Goal: Task Accomplishment & Management: Use online tool/utility

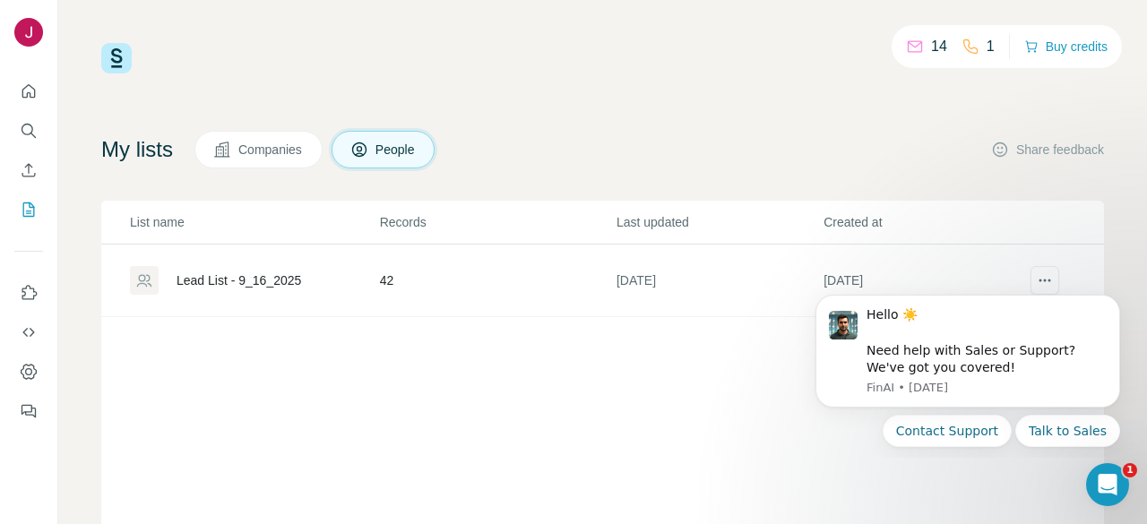
click at [1030, 266] on button "actions" at bounding box center [1044, 280] width 29 height 29
click at [1113, 297] on icon "Dismiss notification" at bounding box center [1115, 301] width 10 height 10
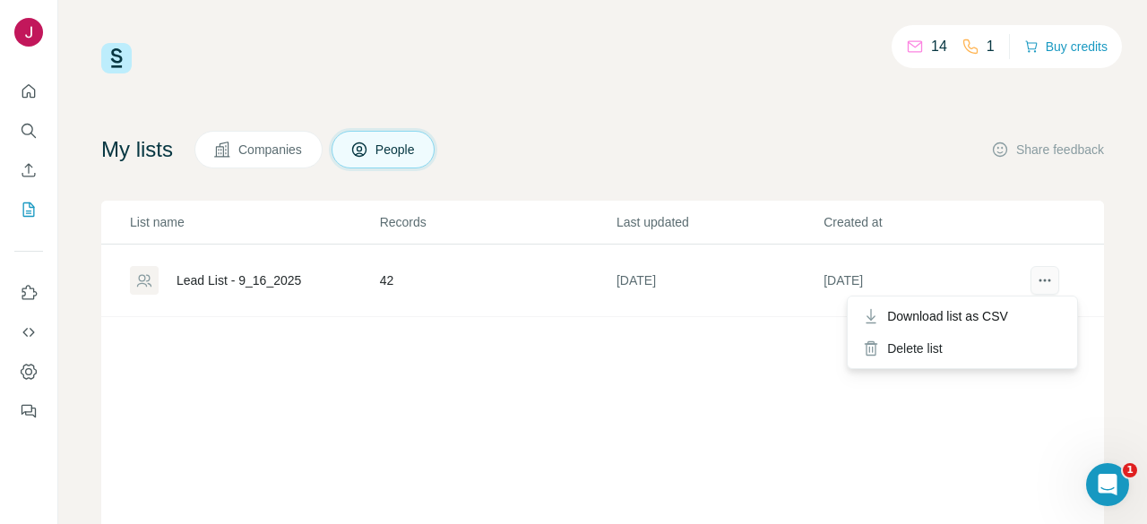
click at [1041, 277] on button "actions" at bounding box center [1044, 280] width 29 height 29
click at [928, 345] on div "Delete list" at bounding box center [962, 348] width 222 height 32
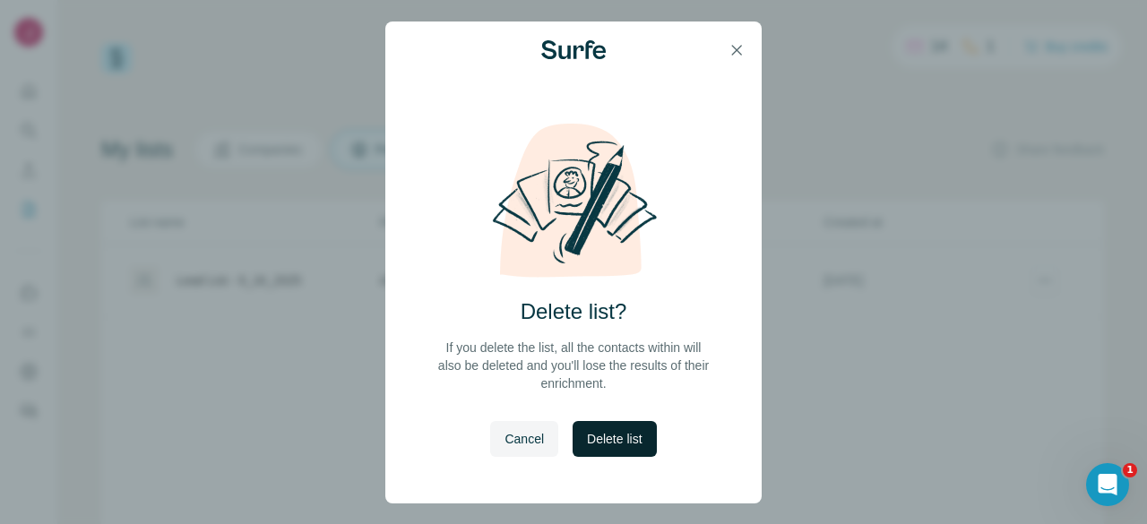
click at [636, 432] on span "Delete list" at bounding box center [614, 439] width 55 height 18
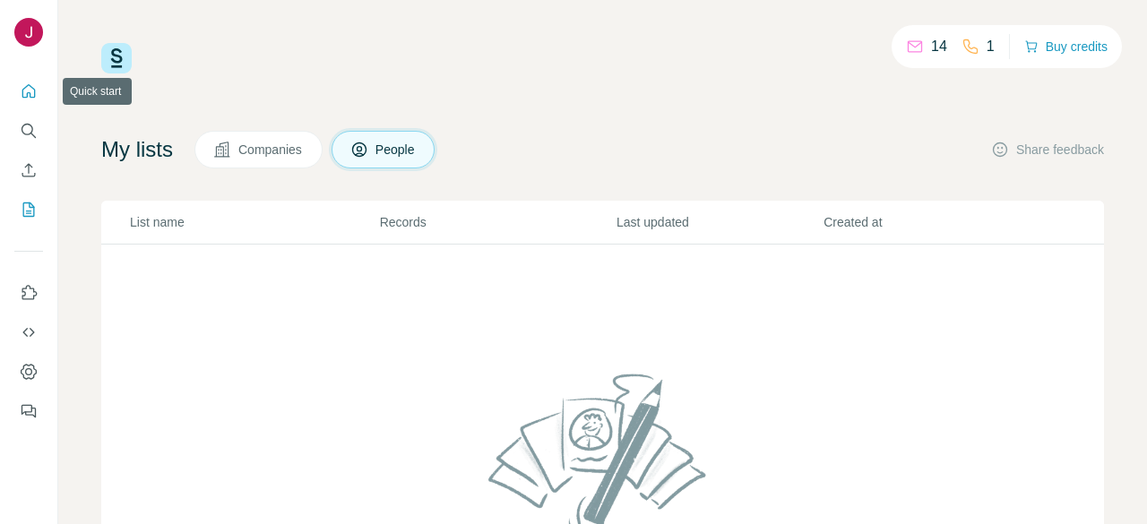
click at [26, 103] on button "Quick start" at bounding box center [28, 91] width 29 height 32
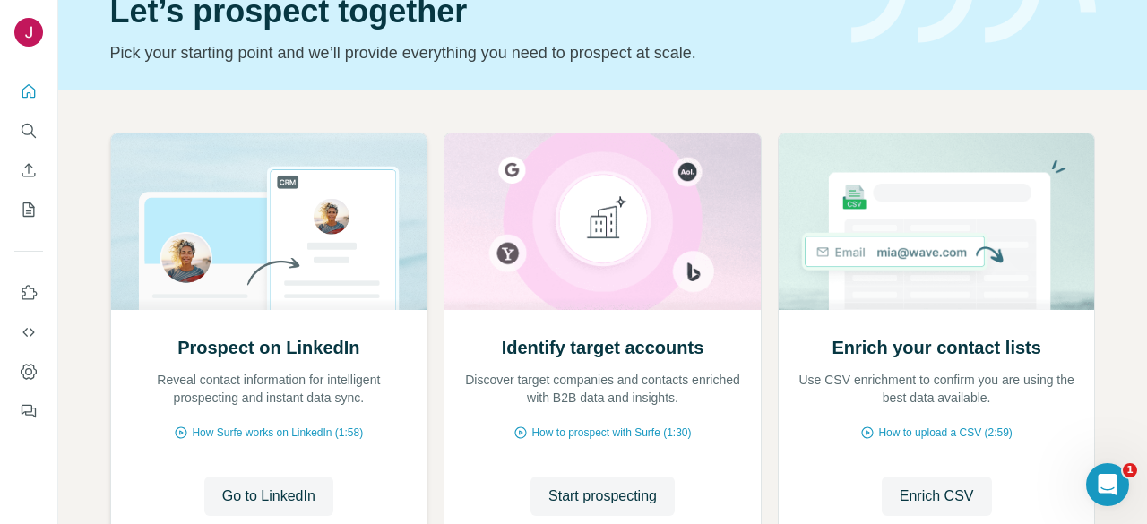
scroll to position [179, 0]
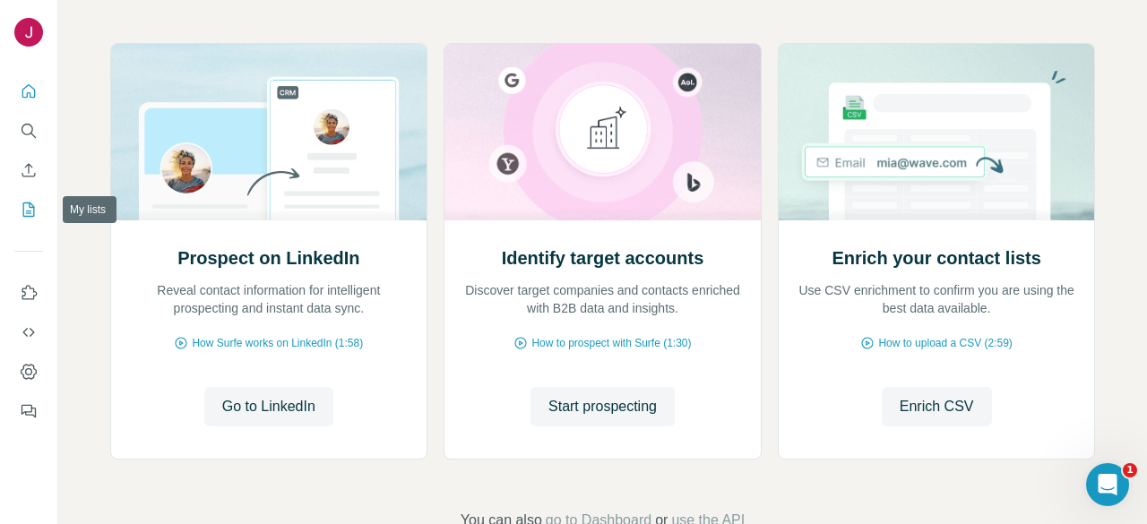
click at [21, 206] on icon "My lists" at bounding box center [29, 210] width 18 height 18
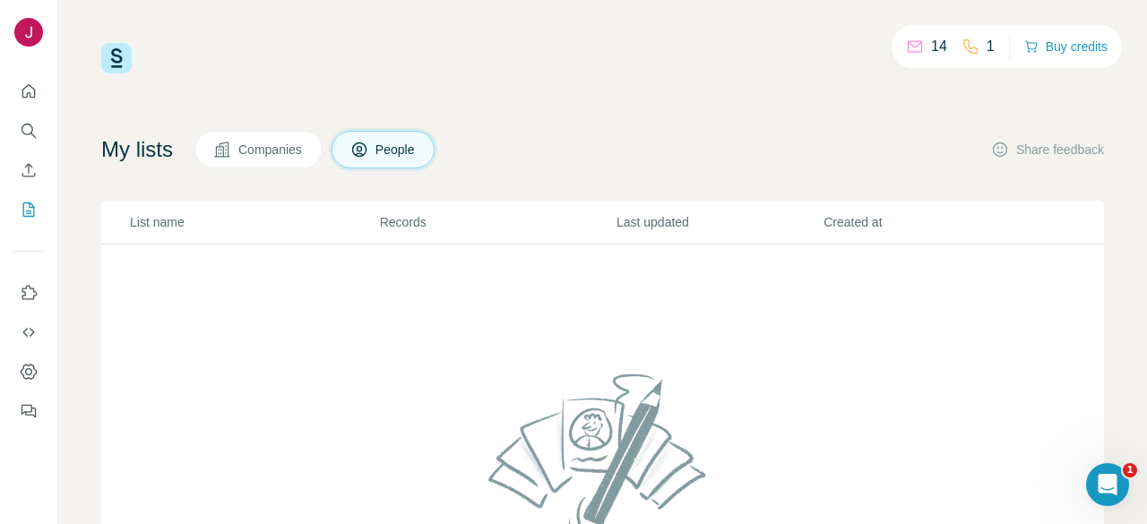
click at [391, 135] on button "People" at bounding box center [383, 150] width 104 height 38
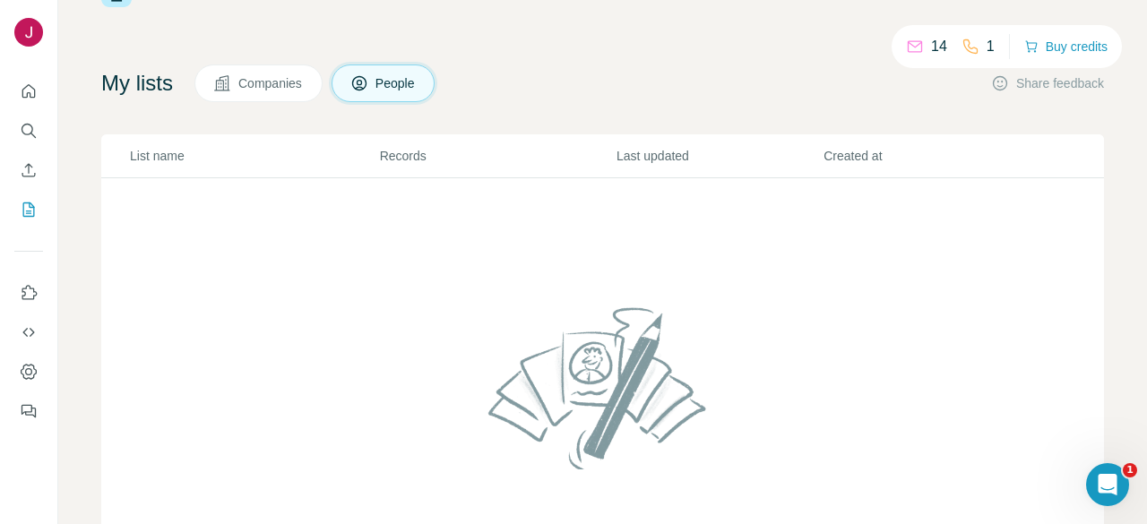
scroll to position [179, 0]
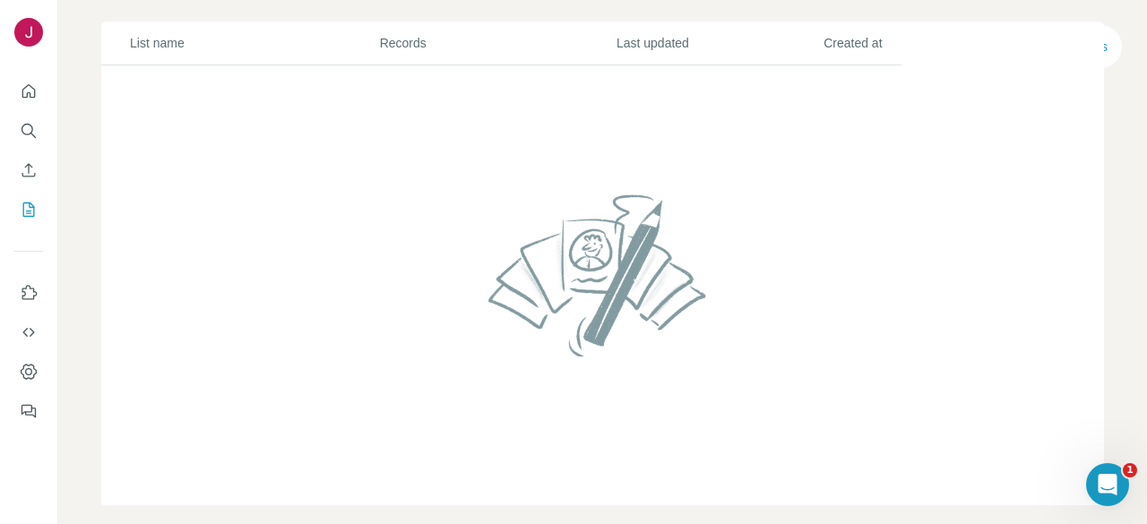
drag, startPoint x: 305, startPoint y: 346, endPoint x: 143, endPoint y: 231, distance: 198.6
click at [305, 347] on td at bounding box center [602, 285] width 1002 height 441
click at [38, 126] on button "Search" at bounding box center [28, 131] width 29 height 32
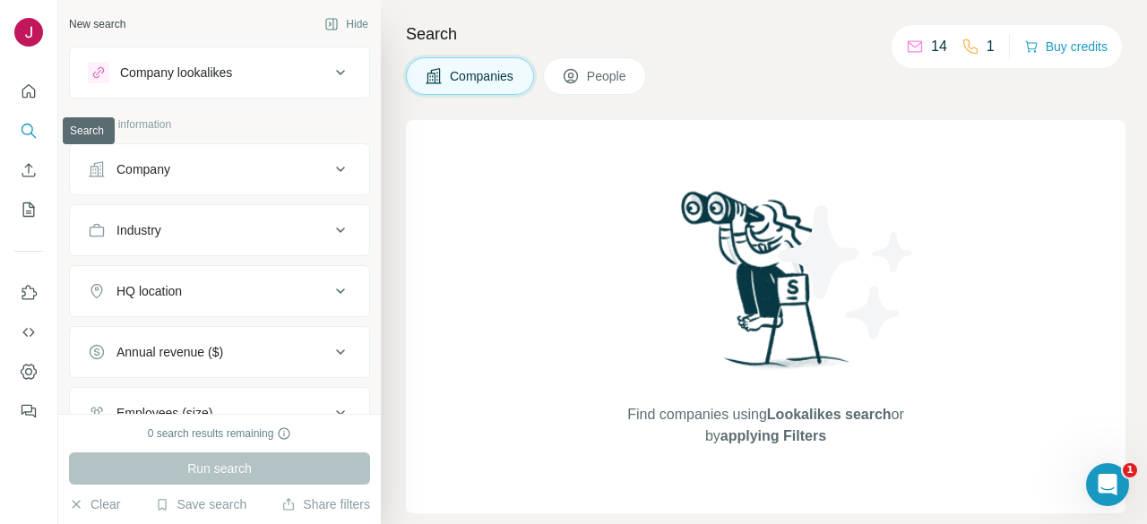
click at [38, 126] on button "Search" at bounding box center [28, 131] width 29 height 32
click at [288, 77] on div "Company lookalikes" at bounding box center [209, 72] width 242 height 21
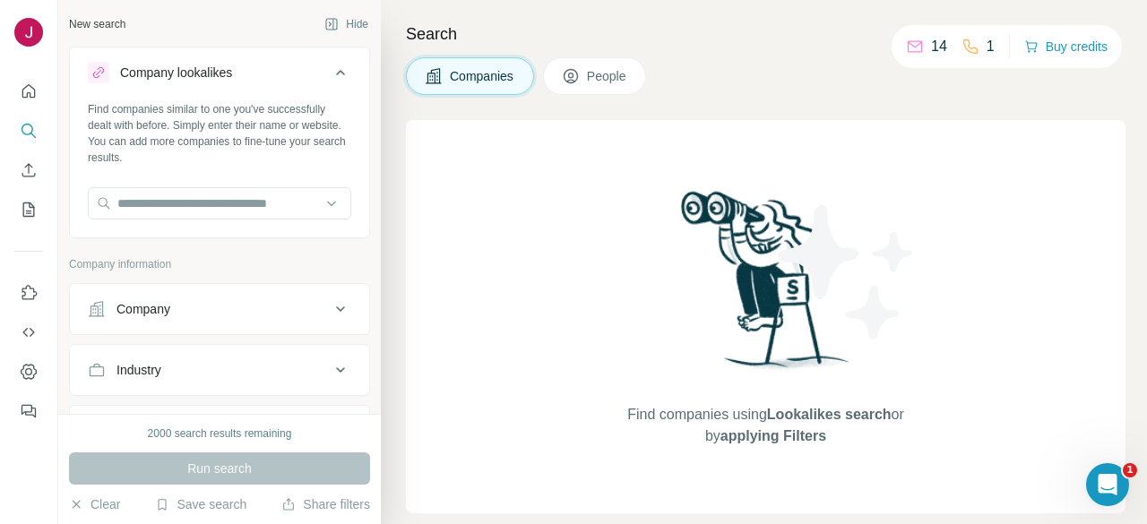
click at [288, 77] on div "Company lookalikes" at bounding box center [209, 72] width 242 height 21
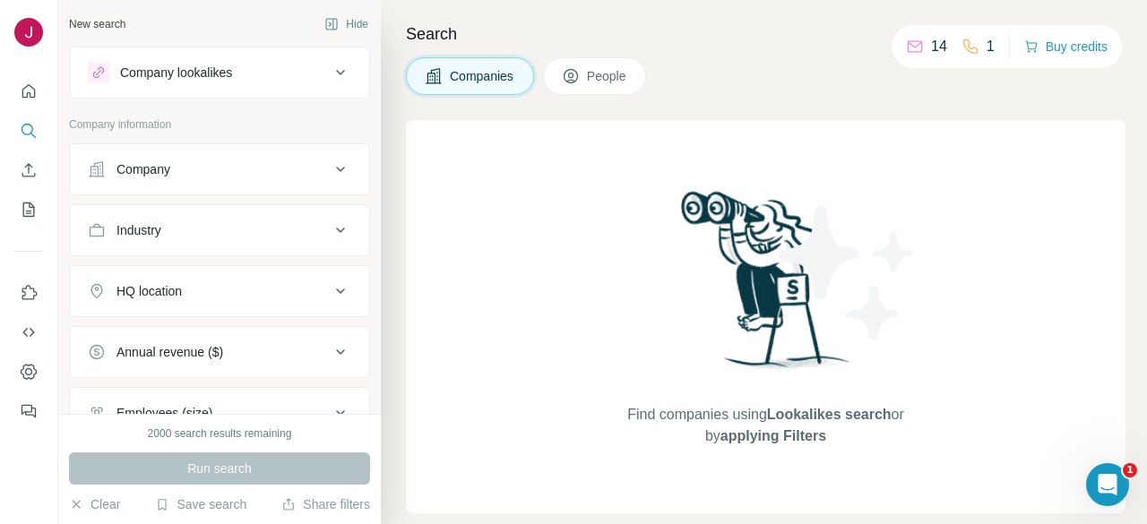
click at [239, 160] on div "Company" at bounding box center [209, 169] width 242 height 18
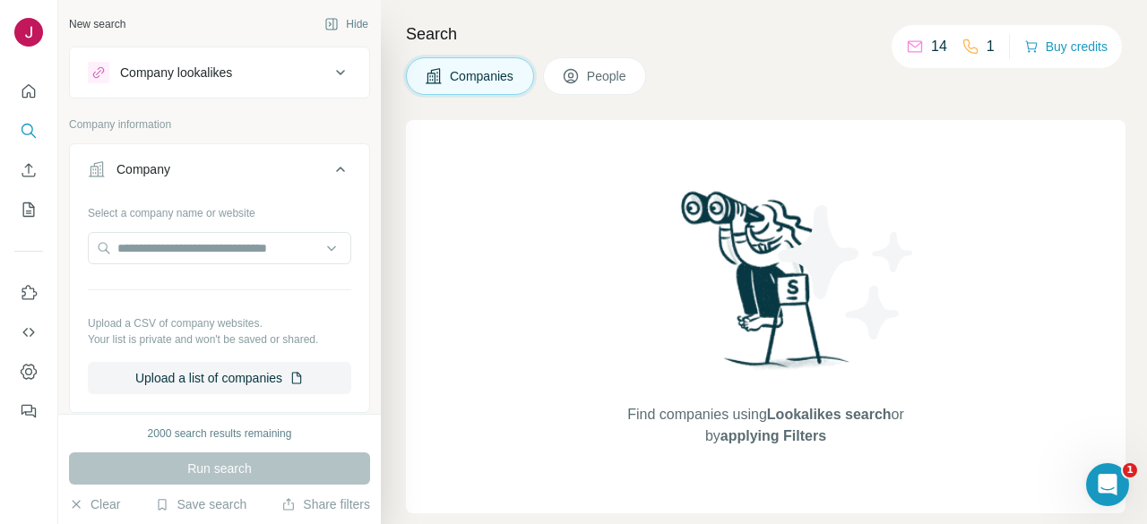
click at [260, 165] on div "Company" at bounding box center [209, 169] width 242 height 18
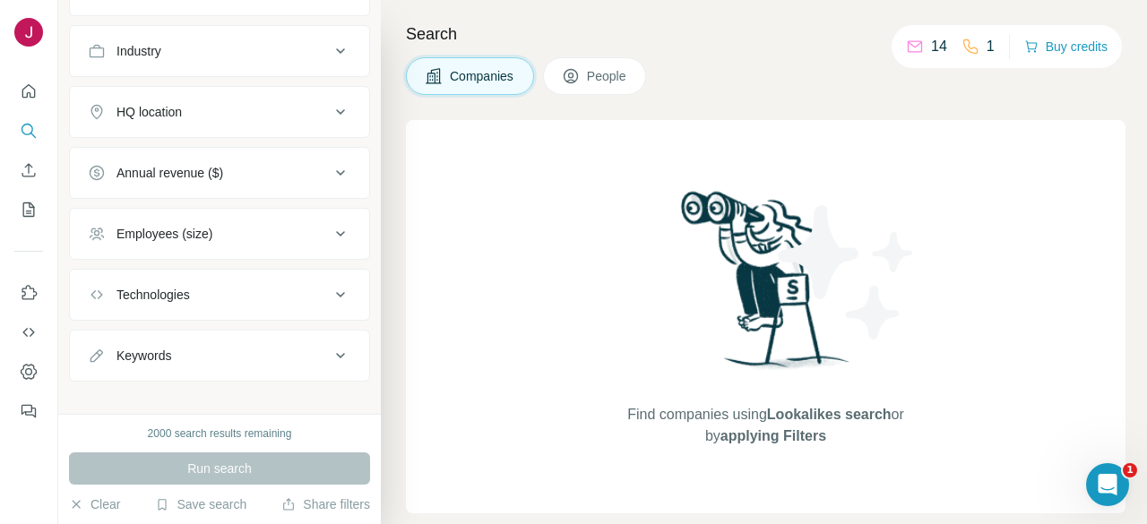
scroll to position [192, 0]
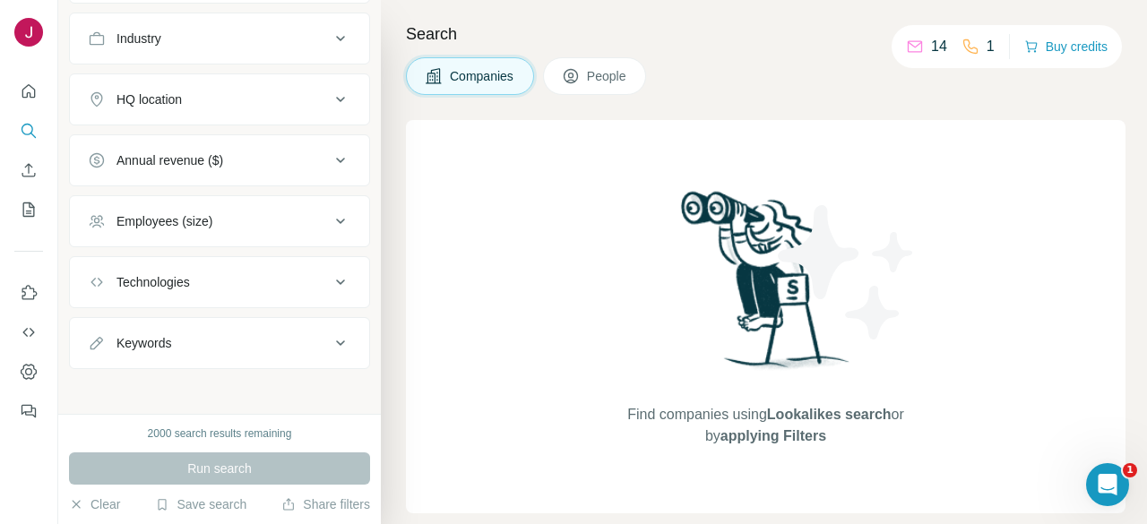
click at [183, 287] on div "Technologies" at bounding box center [152, 282] width 73 height 18
click at [183, 281] on div "Technologies" at bounding box center [152, 282] width 73 height 18
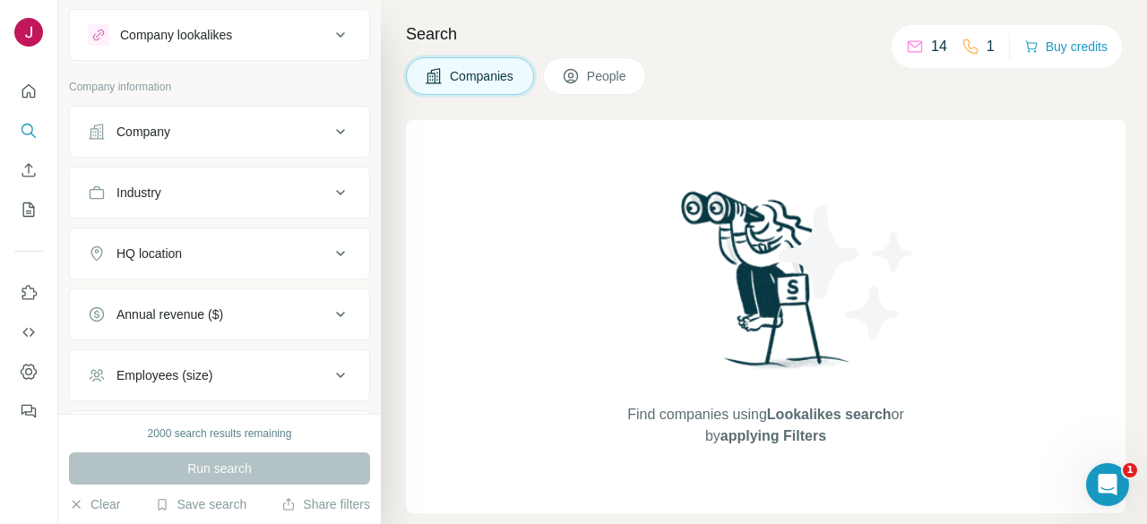
scroll to position [0, 0]
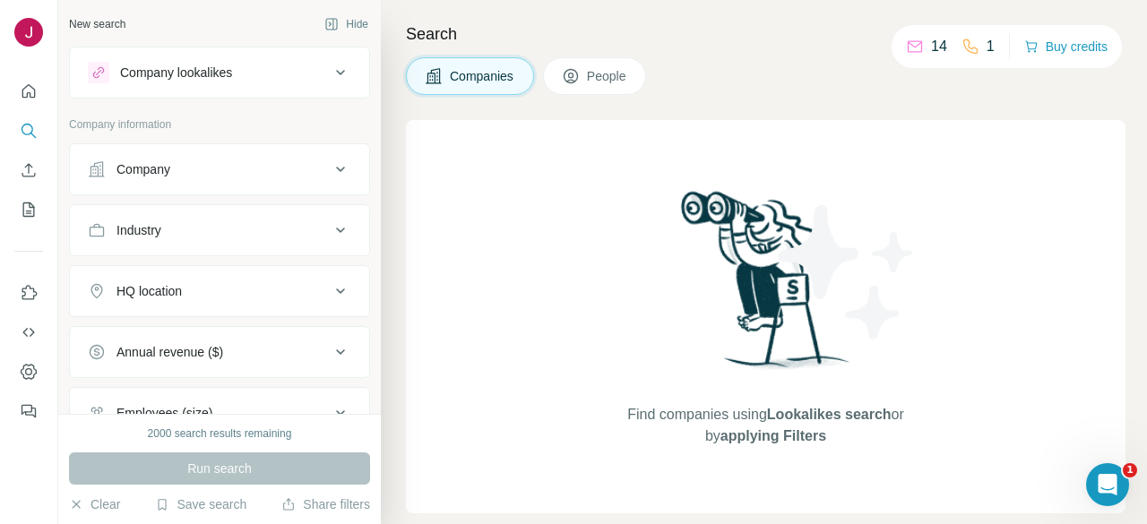
click at [340, 62] on button "Company lookalikes" at bounding box center [219, 72] width 299 height 43
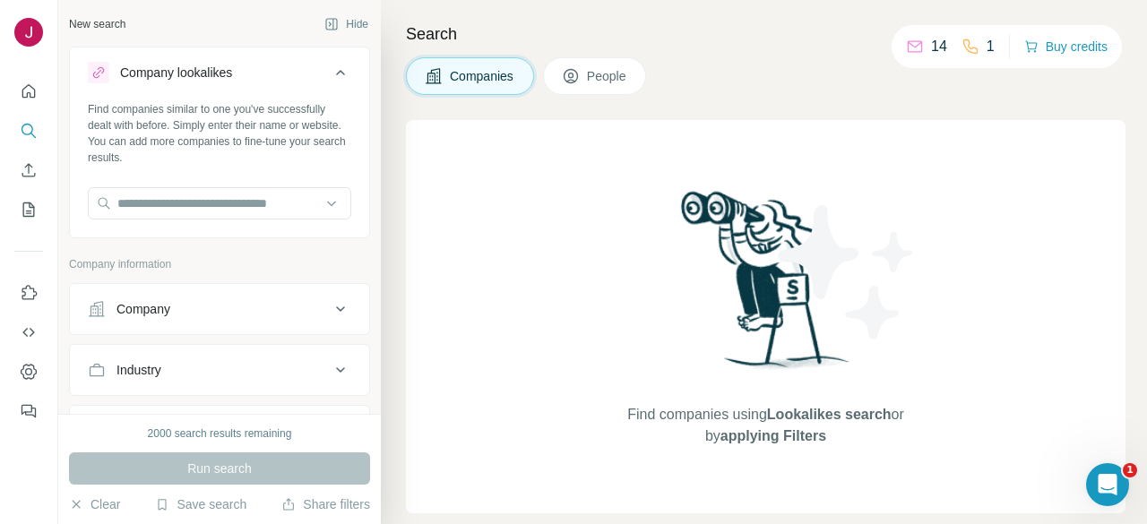
click at [340, 62] on button "Company lookalikes" at bounding box center [219, 76] width 299 height 50
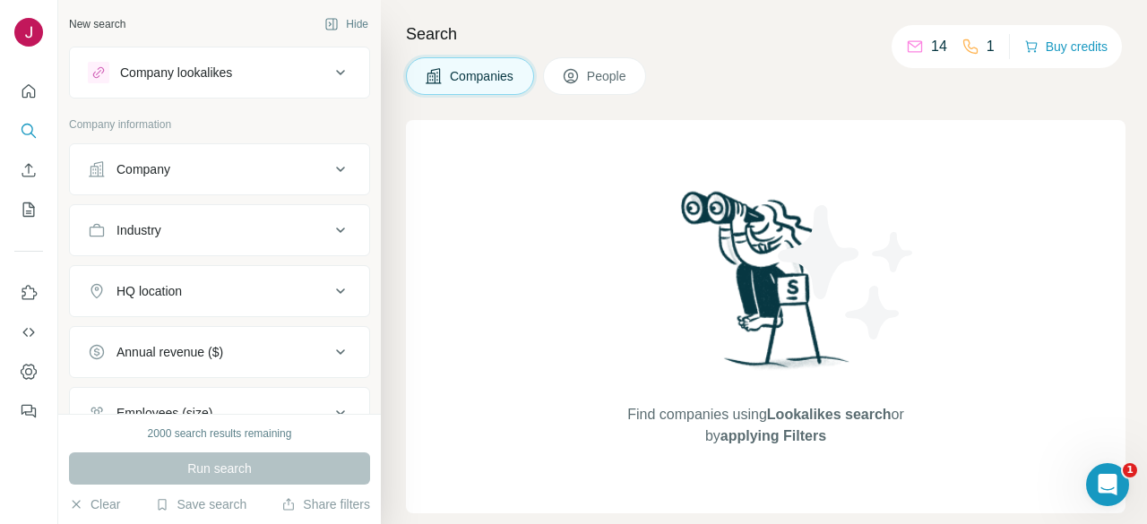
click at [629, 85] on button "People" at bounding box center [595, 76] width 104 height 38
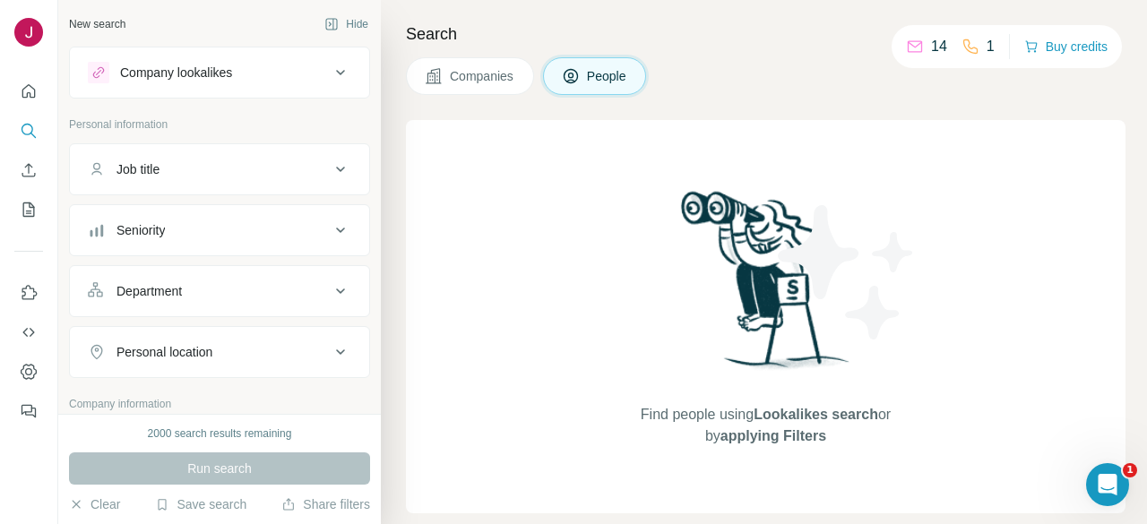
click at [183, 173] on div "Job title" at bounding box center [209, 169] width 242 height 18
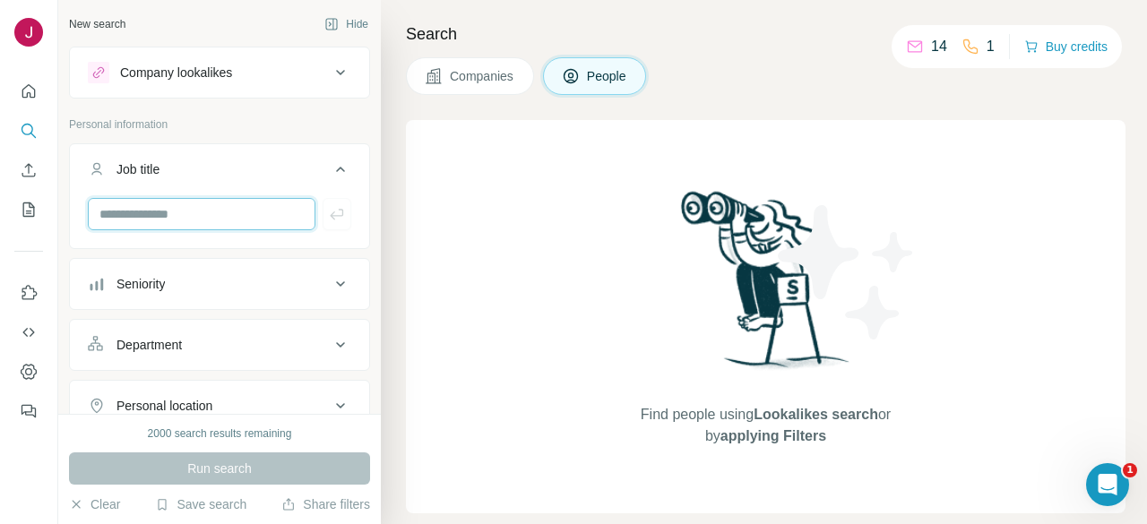
click at [181, 212] on input "text" at bounding box center [202, 214] width 228 height 32
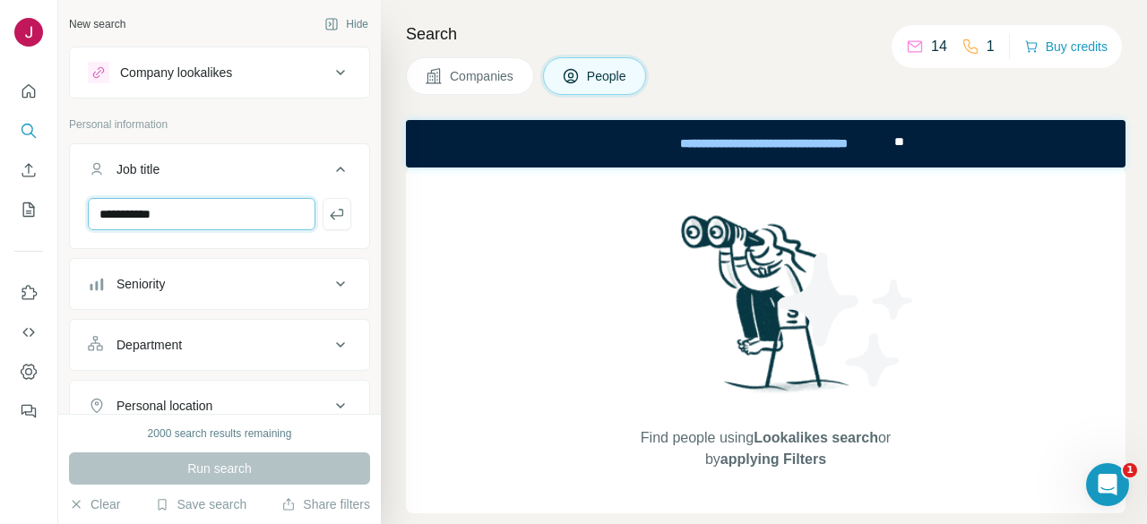
type input "**********"
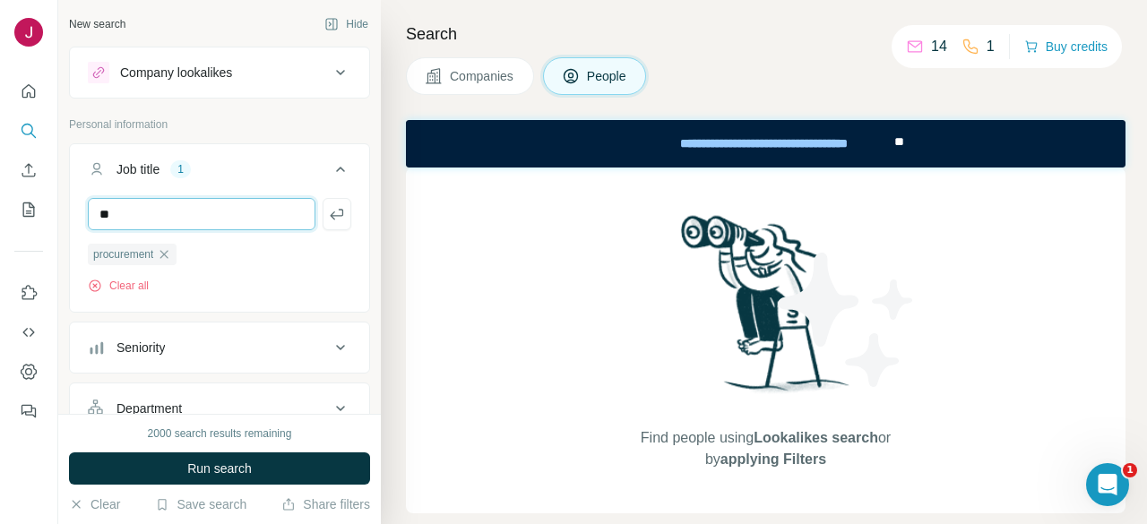
type input "**"
type input "******"
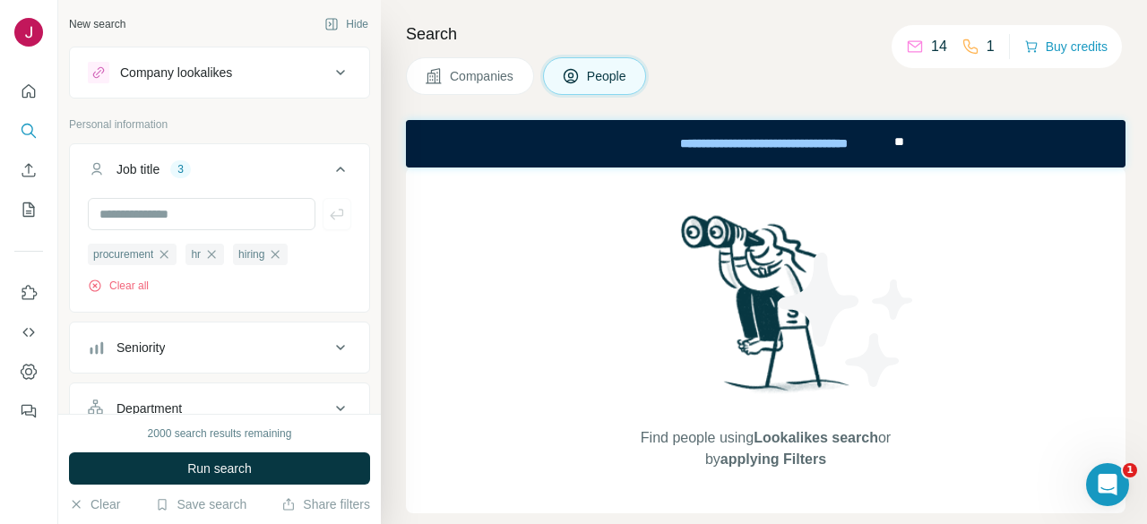
click at [238, 348] on div "Seniority" at bounding box center [209, 348] width 242 height 18
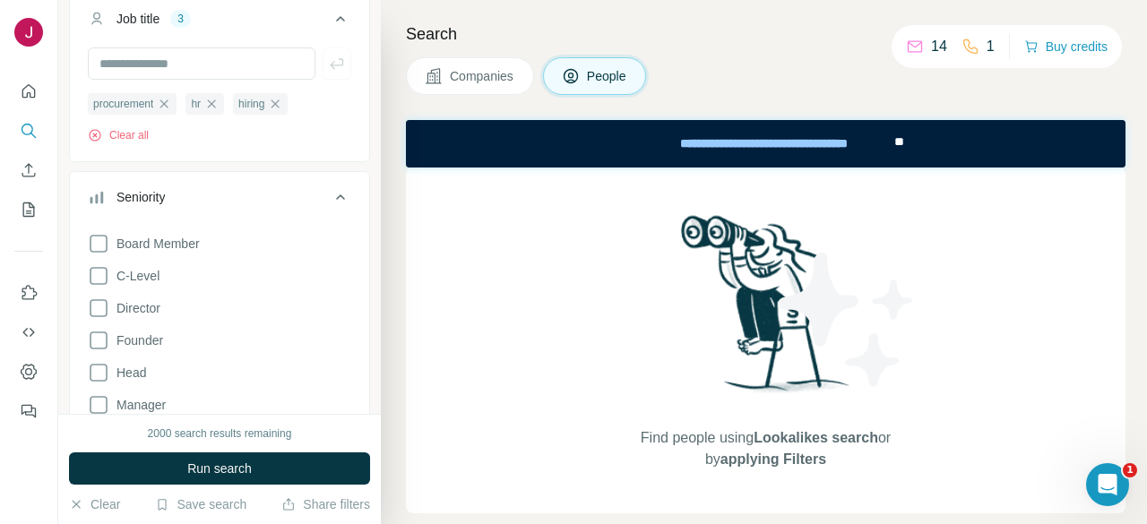
scroll to position [179, 0]
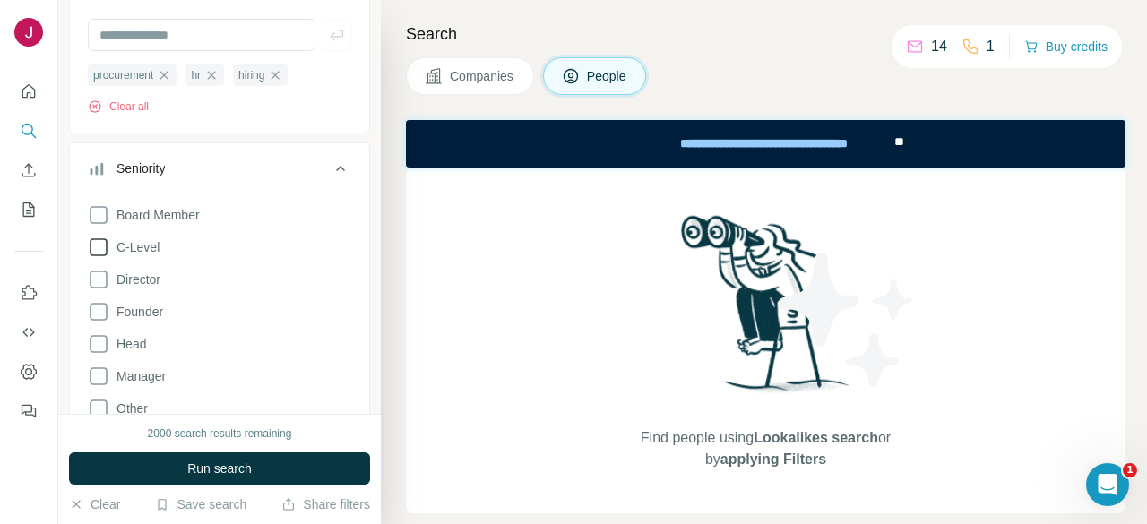
click at [147, 242] on span "C-Level" at bounding box center [134, 247] width 50 height 18
click at [137, 273] on span "Director" at bounding box center [134, 280] width 51 height 18
click at [135, 340] on span "Head" at bounding box center [127, 344] width 37 height 18
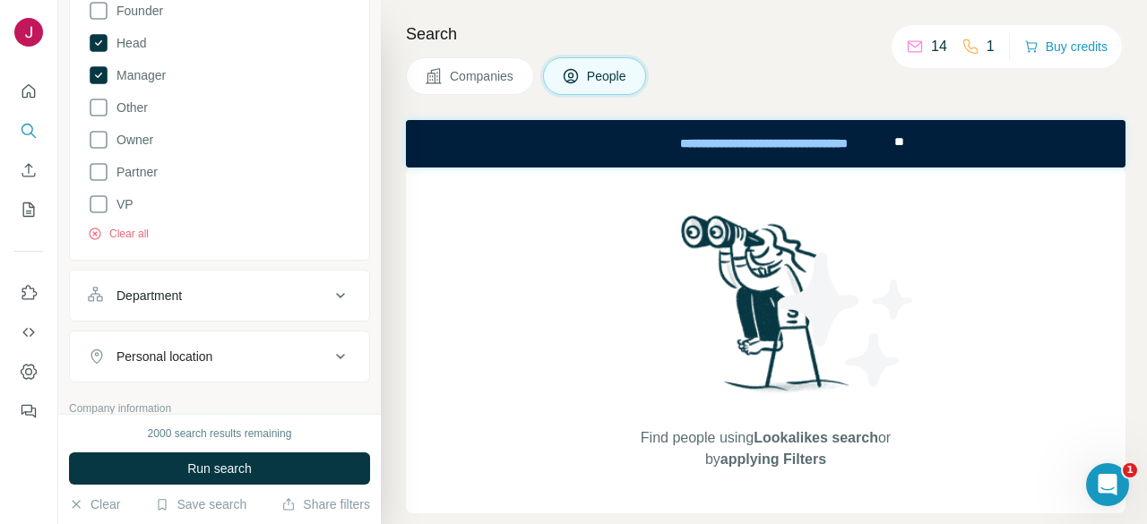
scroll to position [537, 0]
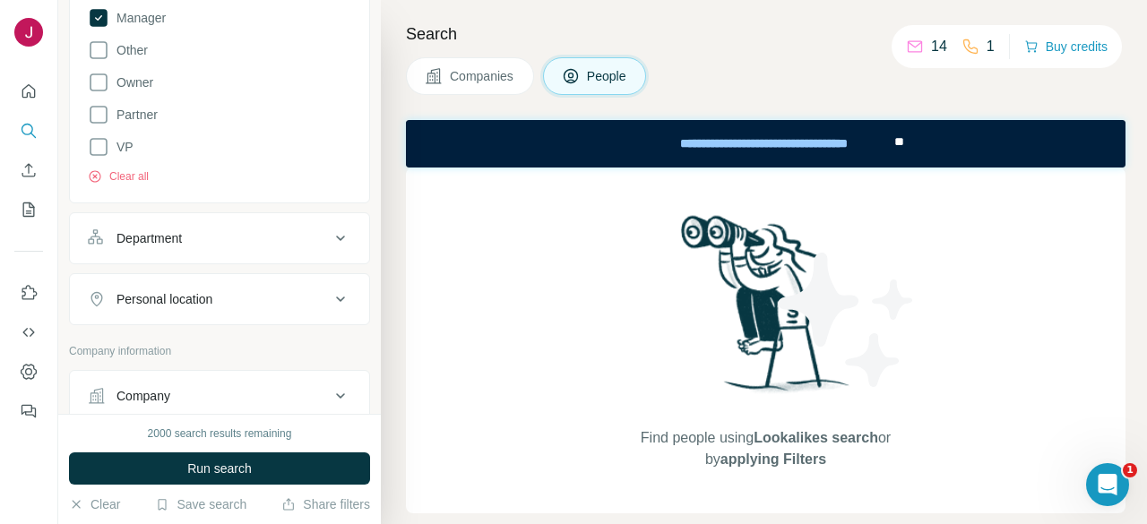
click at [181, 219] on button "Department" at bounding box center [219, 238] width 299 height 43
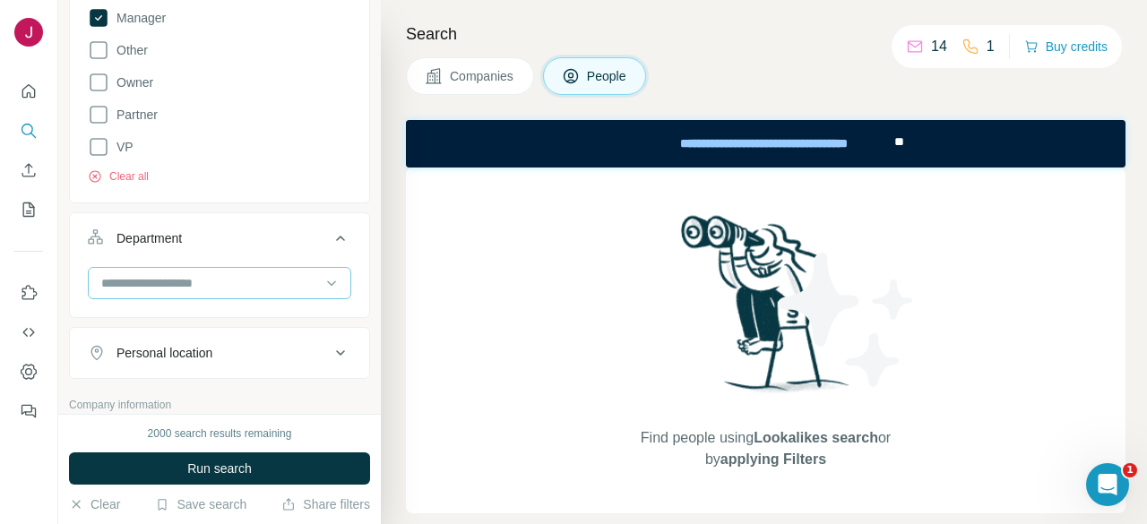
click at [199, 285] on input at bounding box center [209, 283] width 221 height 20
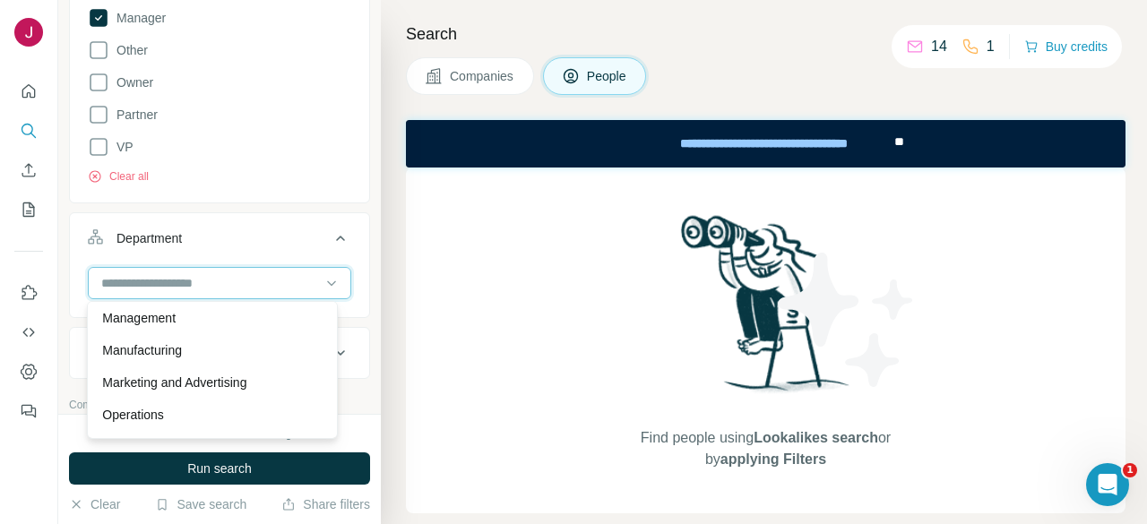
scroll to position [269, 0]
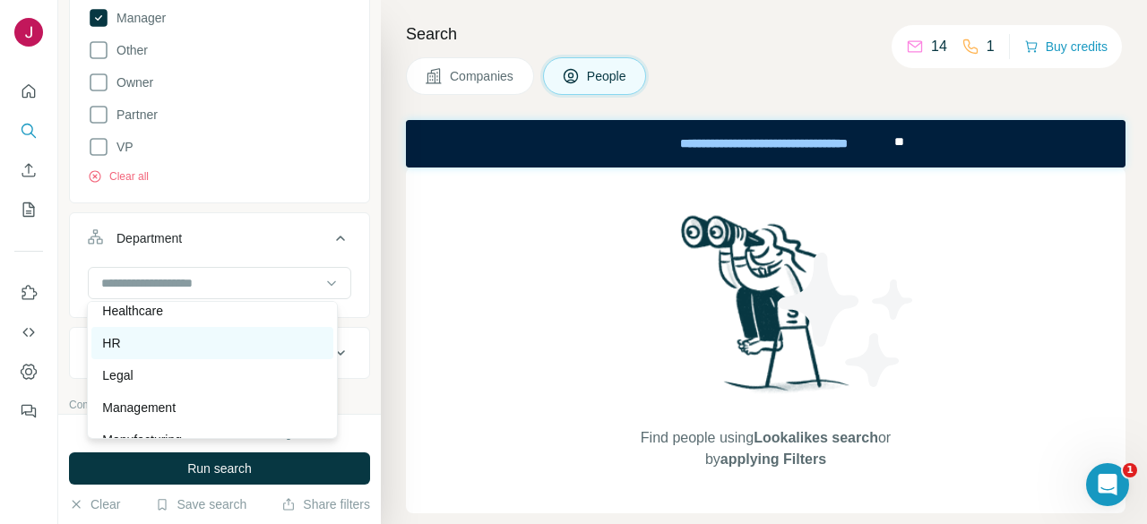
click at [126, 348] on div "HR" at bounding box center [211, 343] width 219 height 18
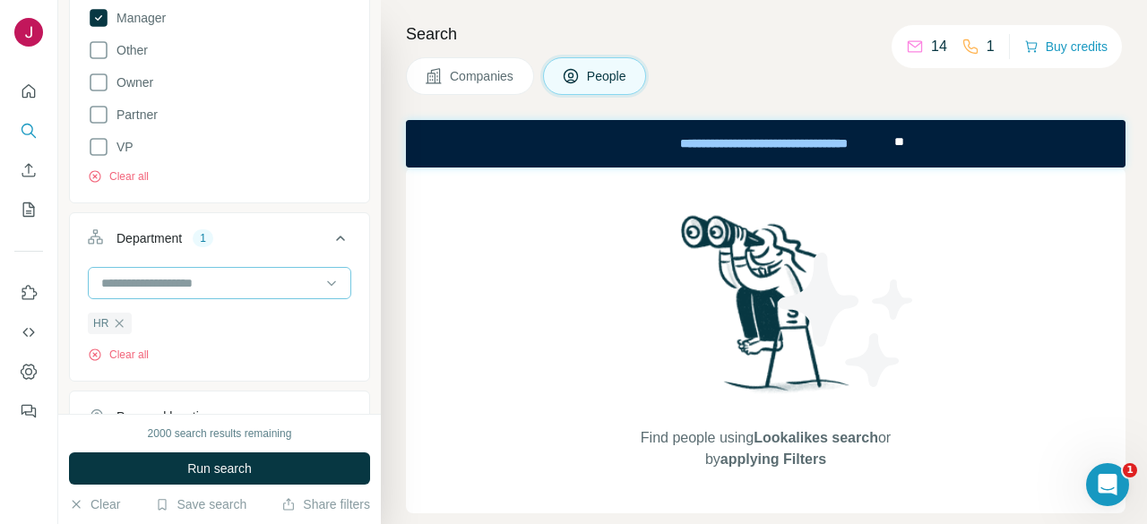
click at [187, 291] on div at bounding box center [209, 283] width 221 height 30
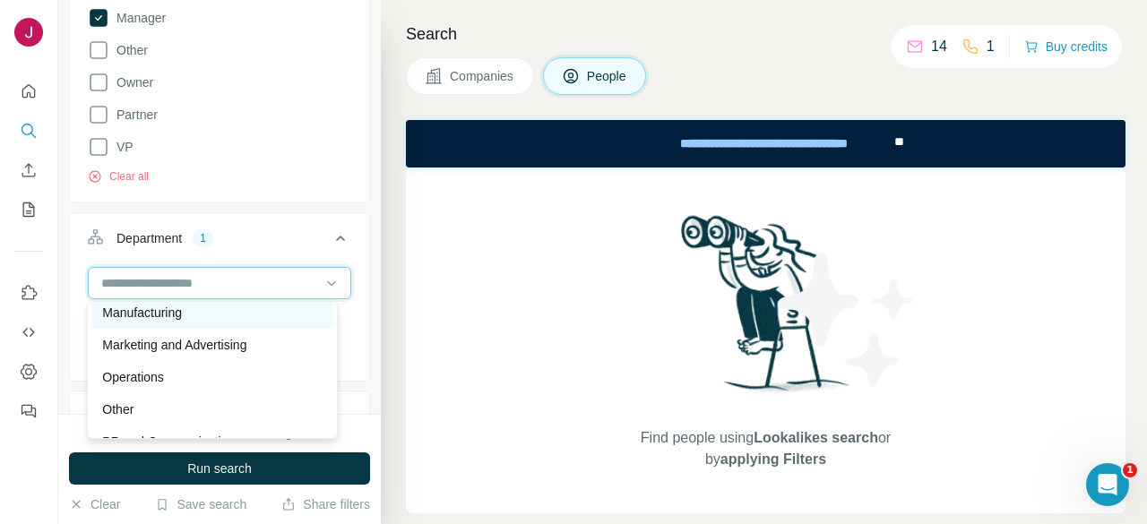
scroll to position [358, 0]
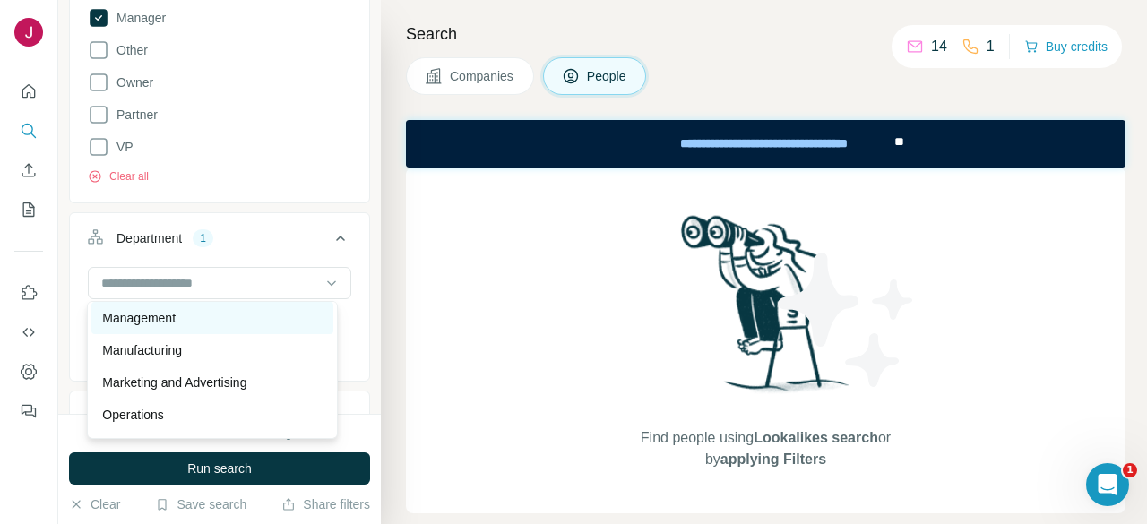
click at [176, 316] on p "Management" at bounding box center [138, 318] width 73 height 18
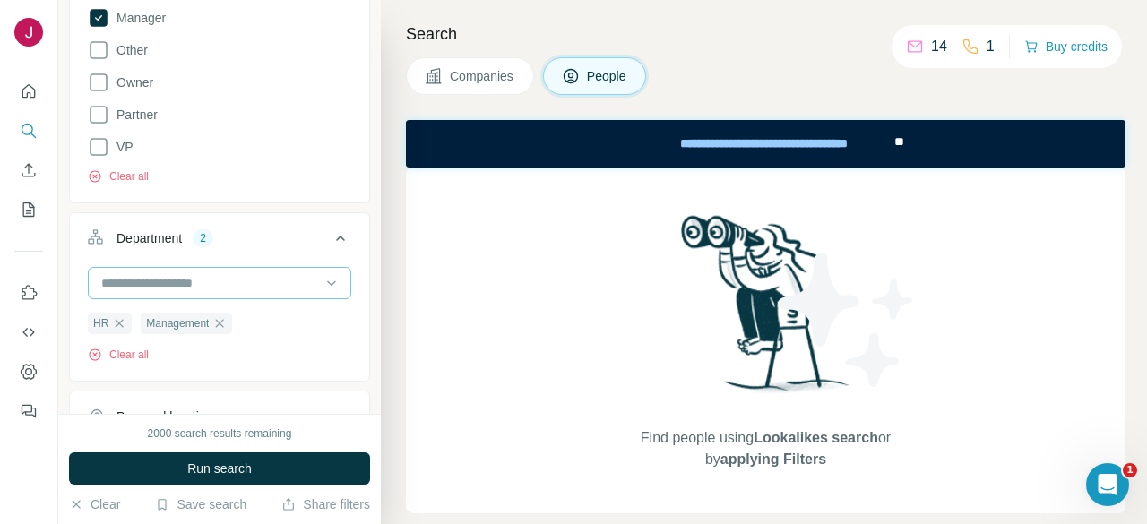
click at [192, 268] on div at bounding box center [209, 283] width 221 height 30
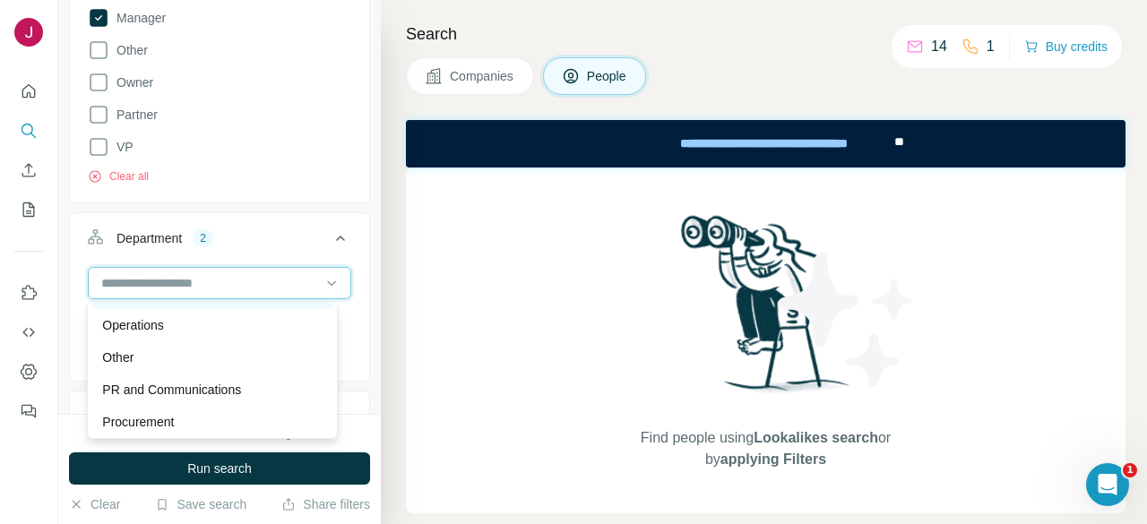
scroll to position [537, 0]
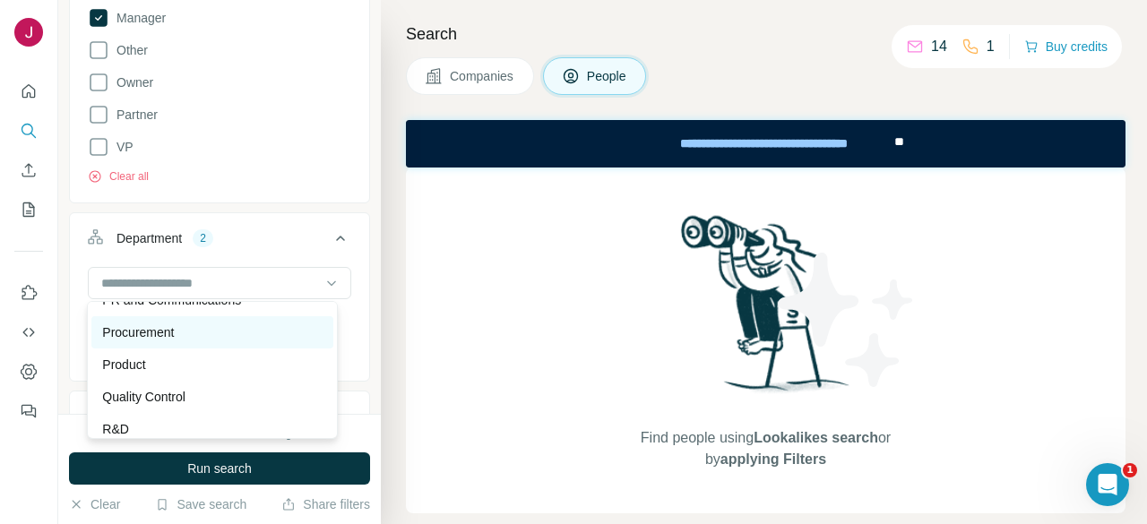
click at [188, 341] on div "Procurement" at bounding box center [211, 332] width 241 height 32
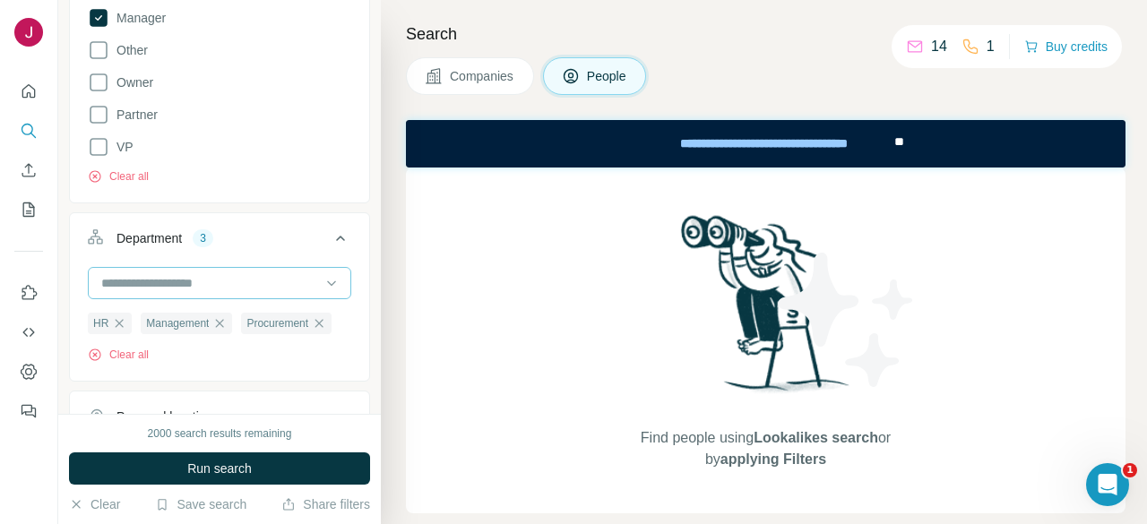
click at [190, 286] on input at bounding box center [209, 283] width 221 height 20
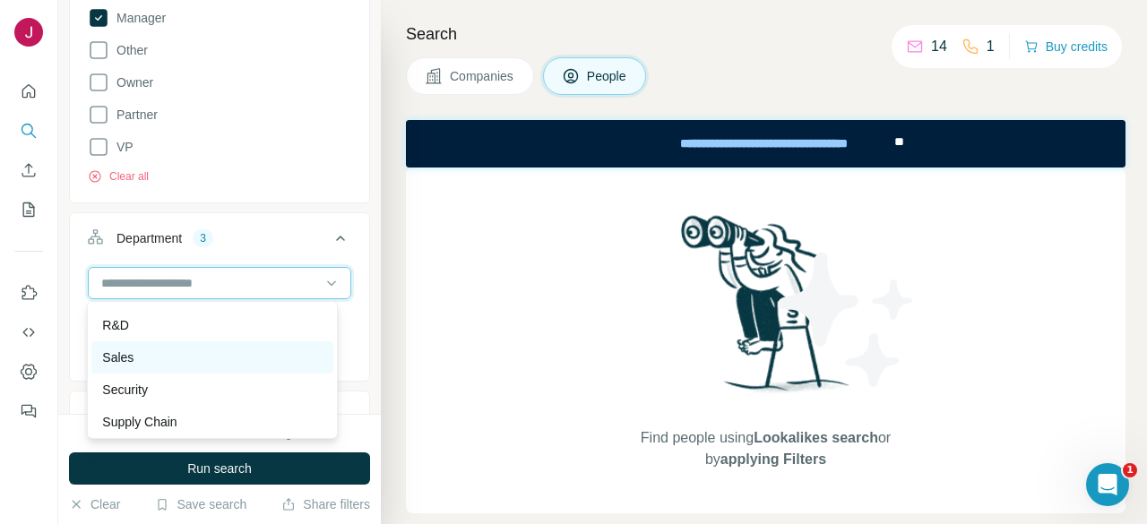
scroll to position [645, 0]
click at [322, 283] on icon at bounding box center [331, 283] width 18 height 18
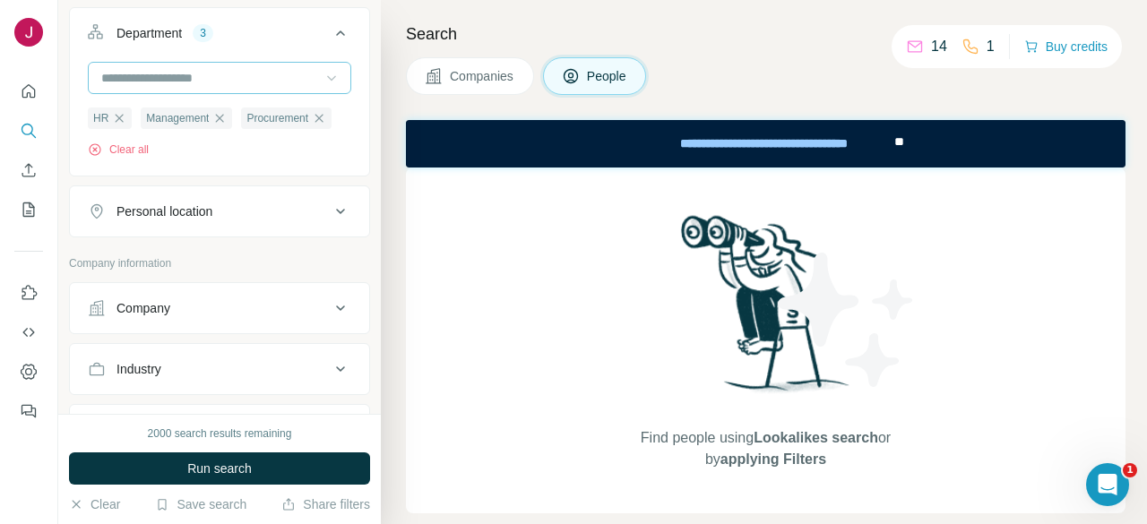
scroll to position [806, 0]
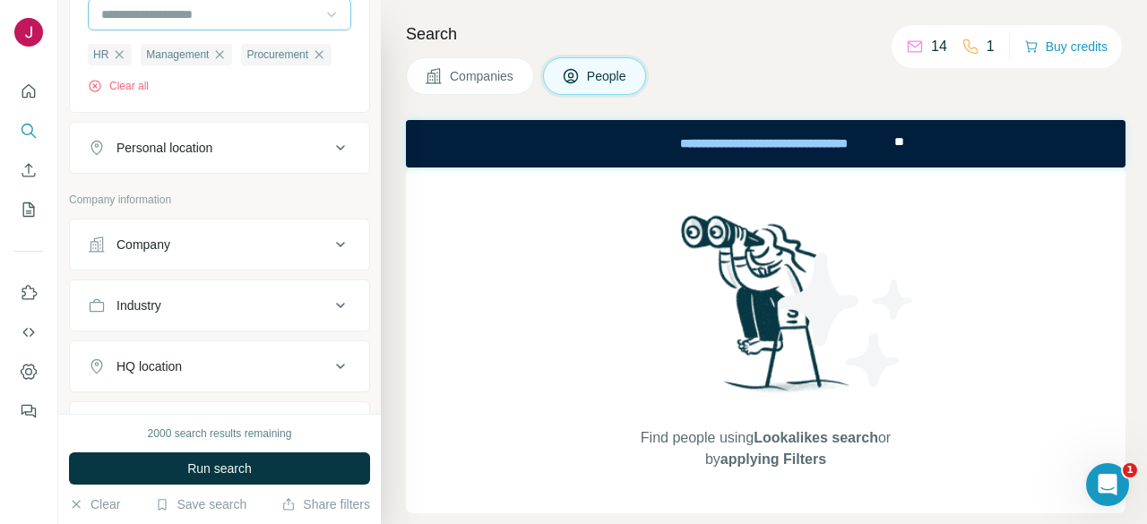
click at [236, 157] on div "Personal location" at bounding box center [209, 148] width 242 height 18
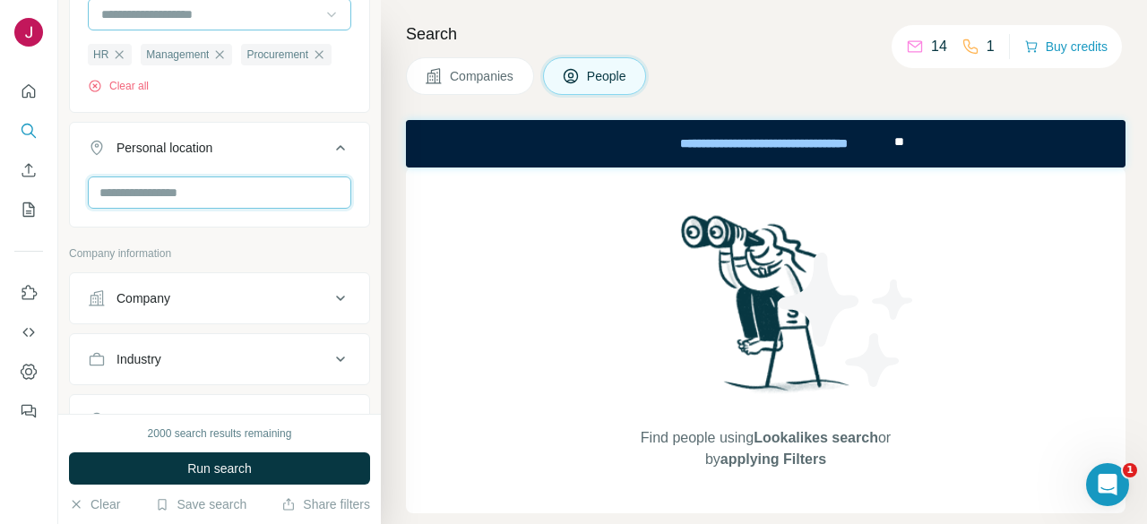
click at [198, 209] on input "text" at bounding box center [219, 192] width 263 height 32
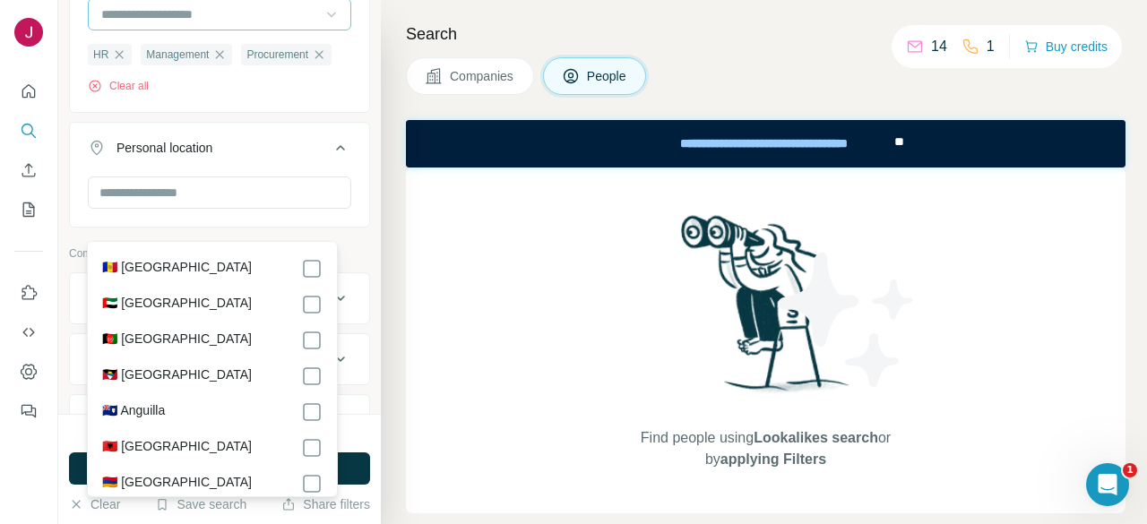
click at [212, 306] on label "🇦🇪 [GEOGRAPHIC_DATA]" at bounding box center [177, 304] width 150 height 21
click at [330, 159] on icon at bounding box center [340, 147] width 21 height 21
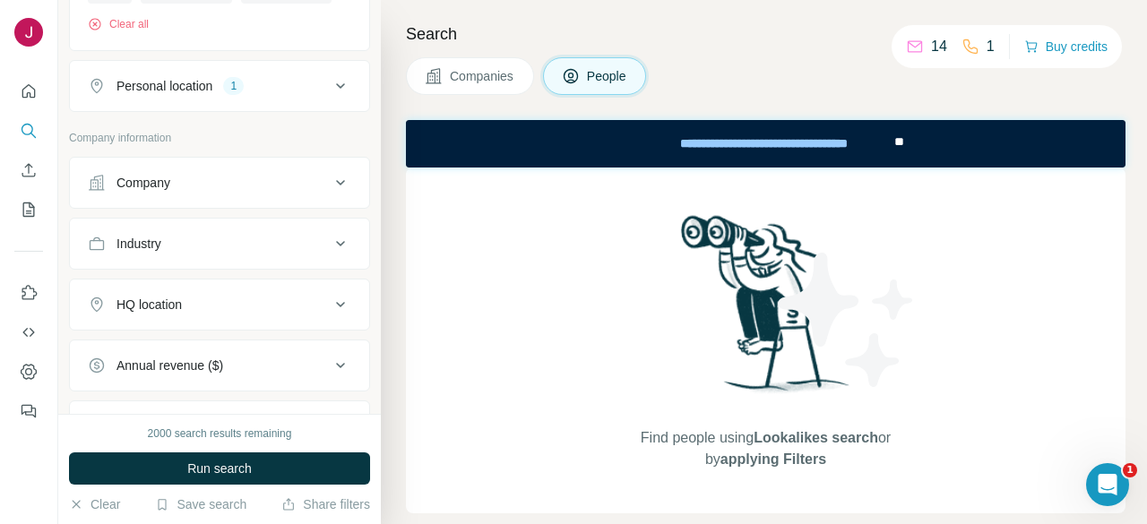
scroll to position [896, 0]
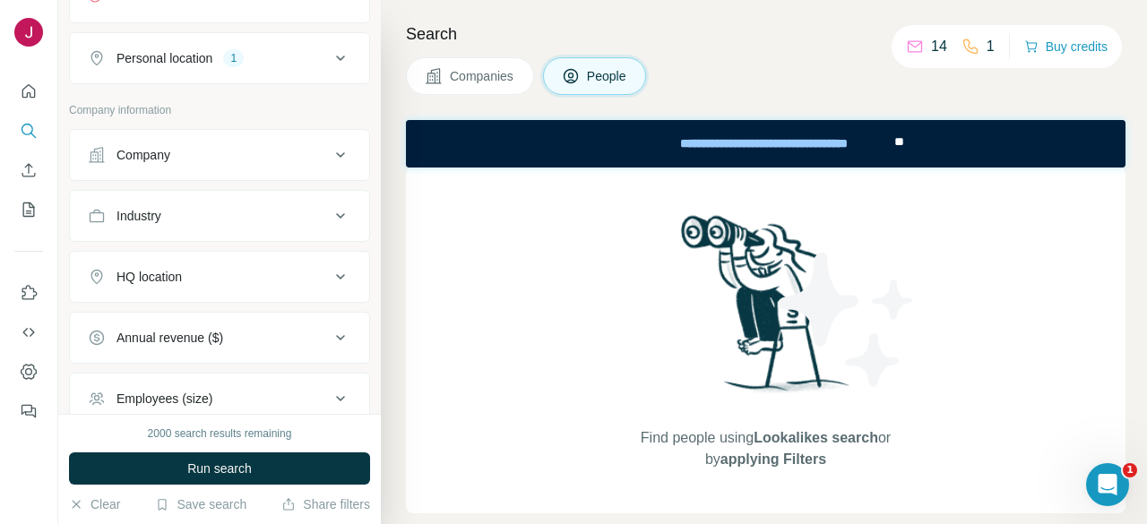
click at [245, 164] on div "Company" at bounding box center [209, 155] width 242 height 18
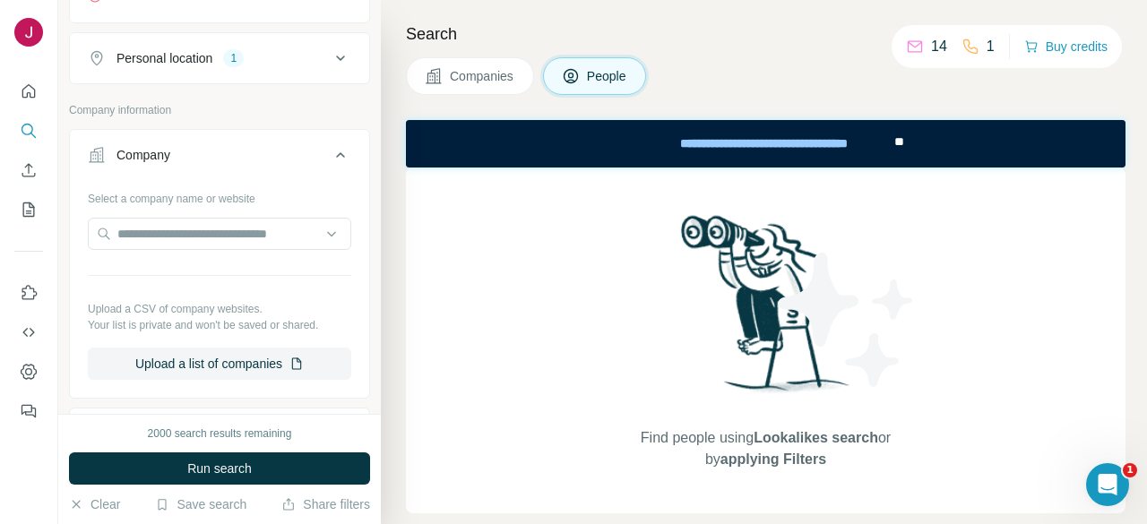
click at [254, 164] on div "Company" at bounding box center [209, 155] width 242 height 18
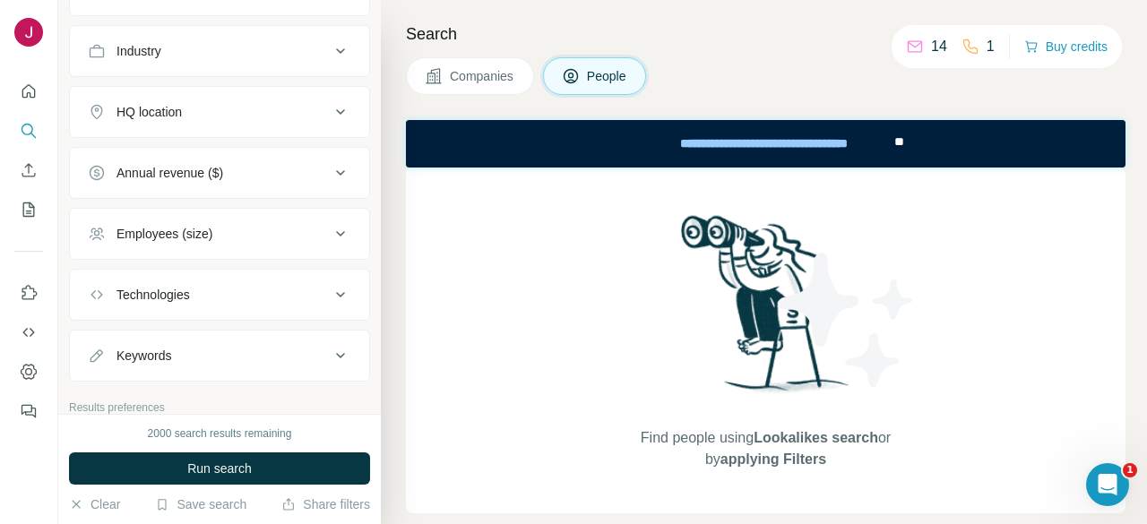
scroll to position [1075, 0]
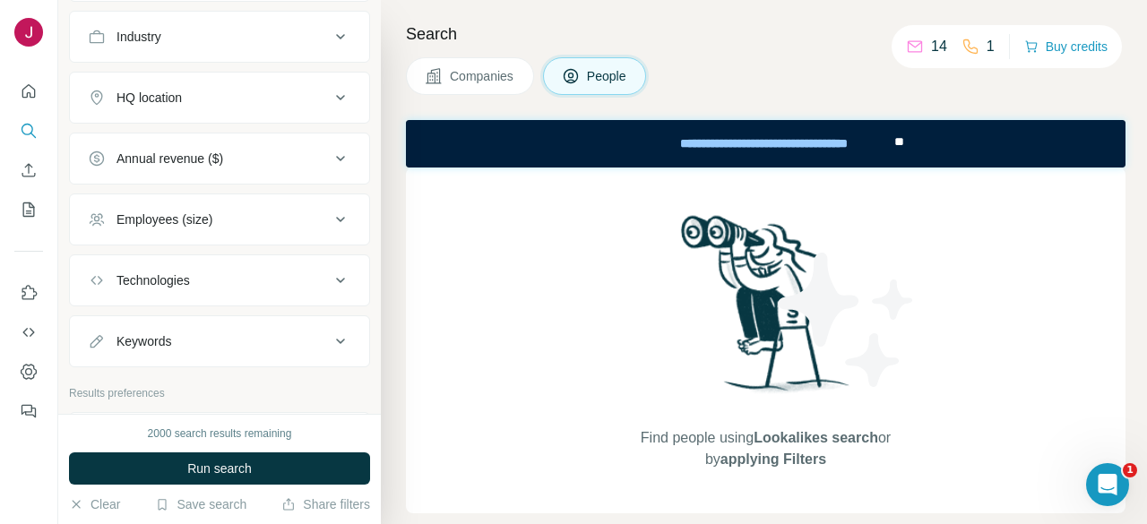
click at [246, 107] on div "HQ location" at bounding box center [209, 98] width 242 height 18
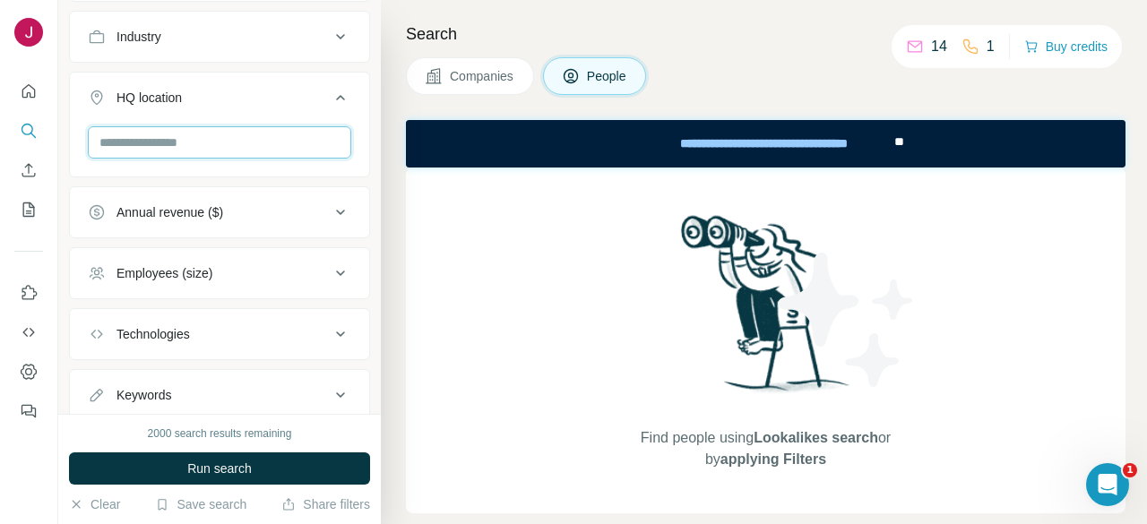
click at [178, 159] on input "text" at bounding box center [219, 142] width 263 height 32
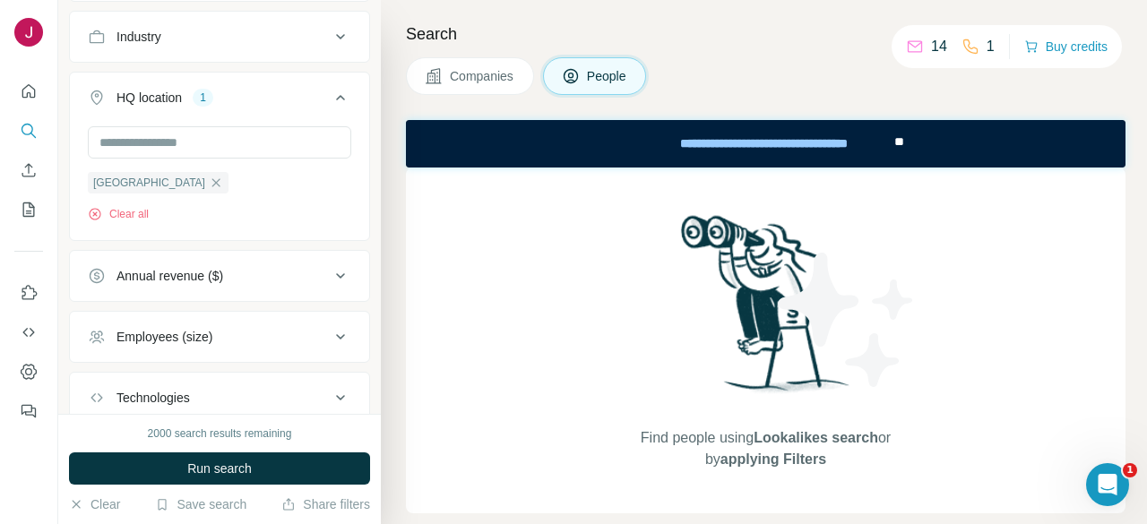
click at [330, 108] on icon at bounding box center [340, 97] width 21 height 21
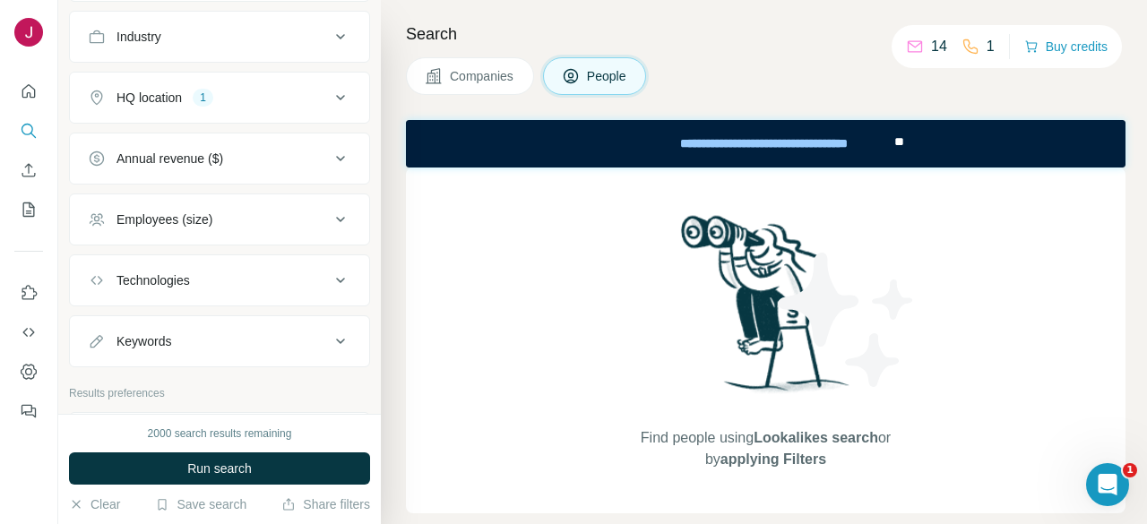
click at [265, 228] on div "Employees (size)" at bounding box center [209, 220] width 242 height 18
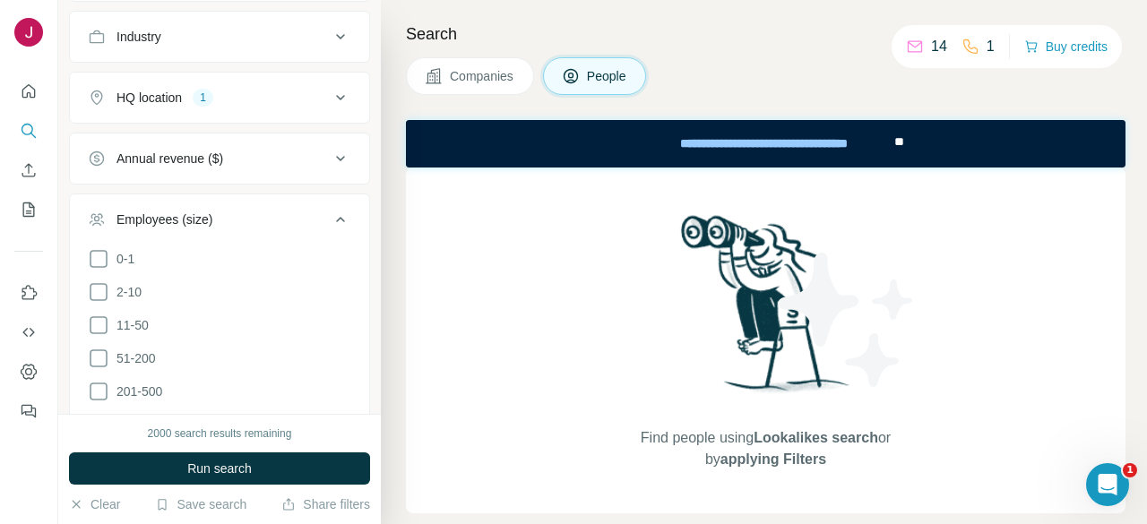
scroll to position [1165, 0]
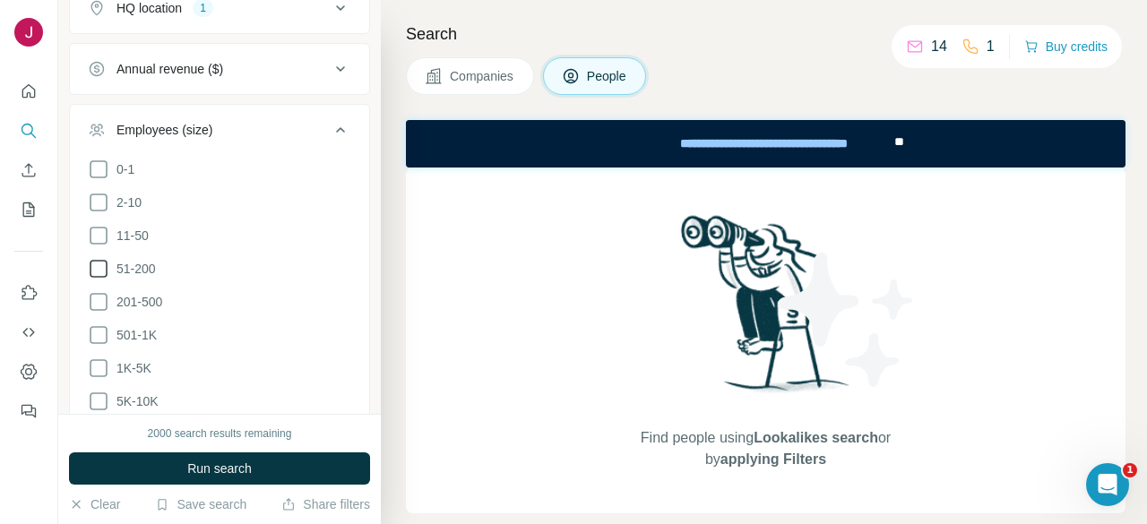
drag, startPoint x: 144, startPoint y: 261, endPoint x: 136, endPoint y: 284, distance: 24.6
click at [143, 245] on span "11-50" at bounding box center [128, 236] width 39 height 18
click at [135, 278] on span "51-200" at bounding box center [132, 269] width 47 height 18
click at [330, 141] on icon at bounding box center [340, 129] width 21 height 21
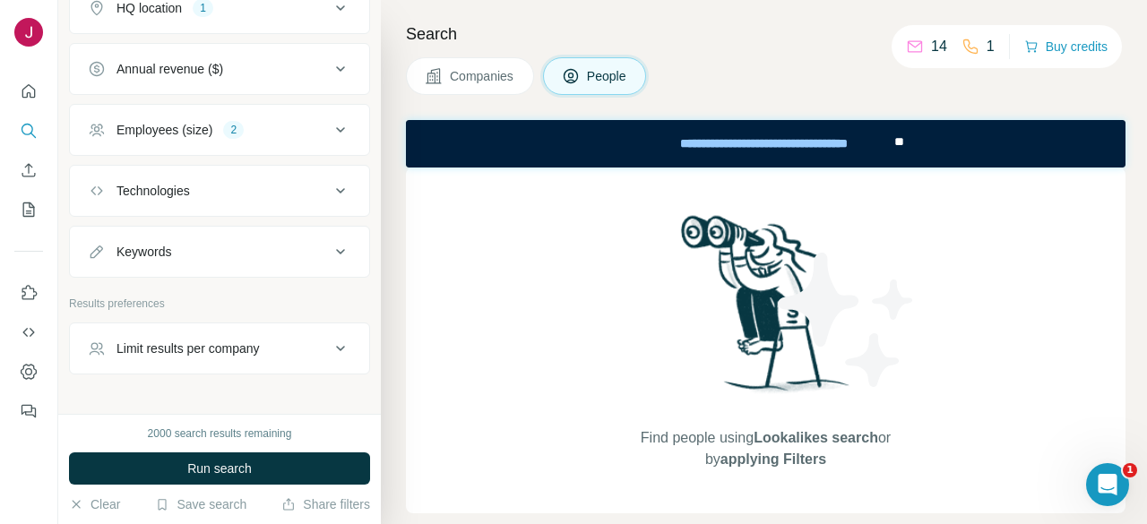
scroll to position [1231, 0]
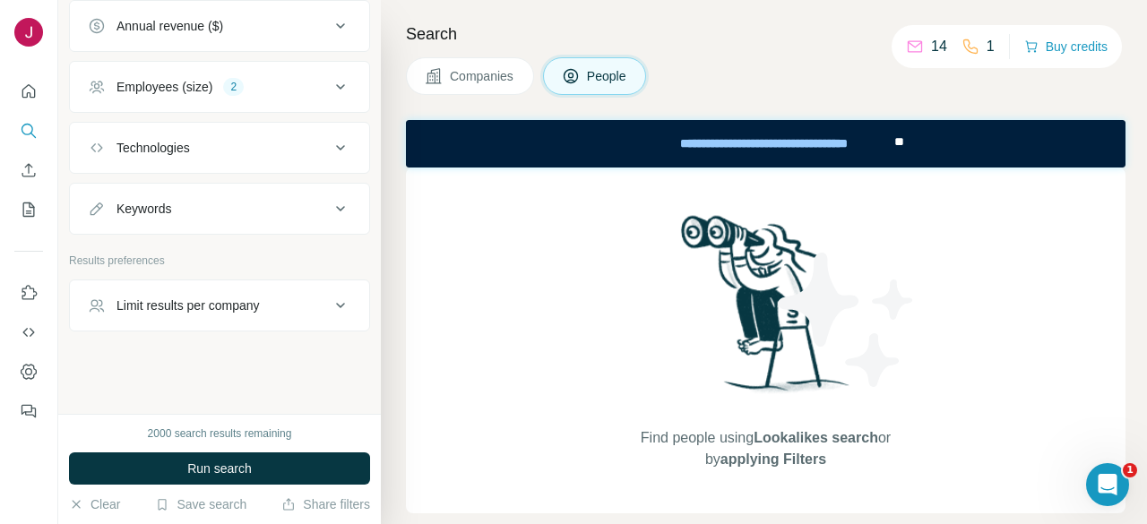
click at [274, 205] on div "Keywords" at bounding box center [209, 209] width 242 height 18
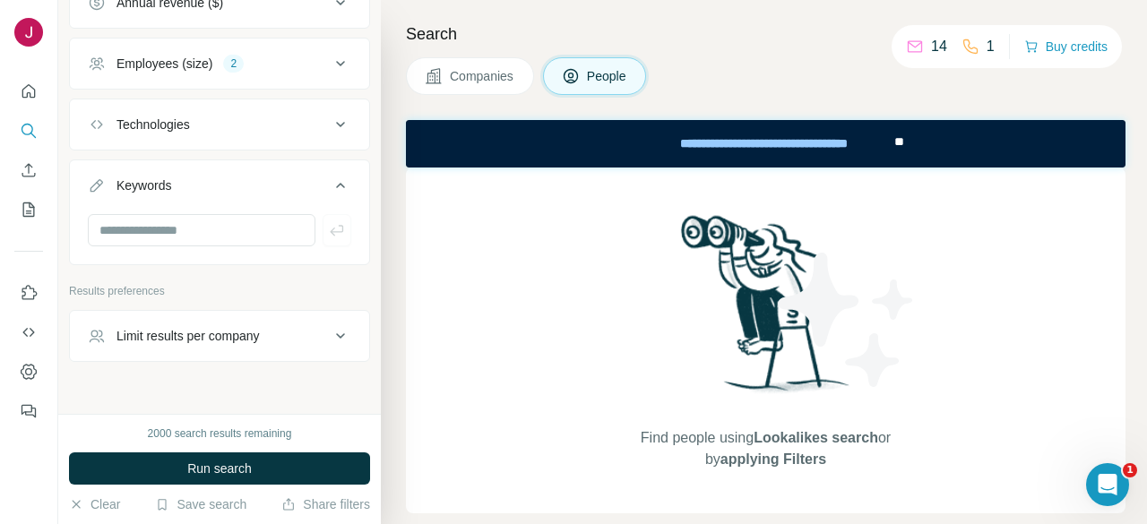
click at [274, 194] on div "Keywords" at bounding box center [209, 185] width 242 height 18
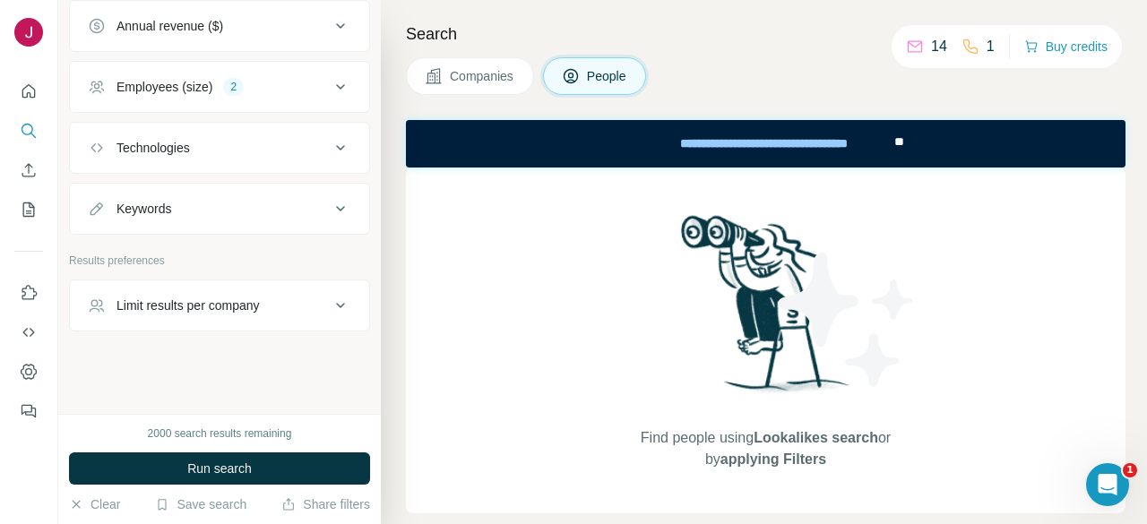
click at [274, 306] on div "Limit results per company" at bounding box center [209, 306] width 242 height 18
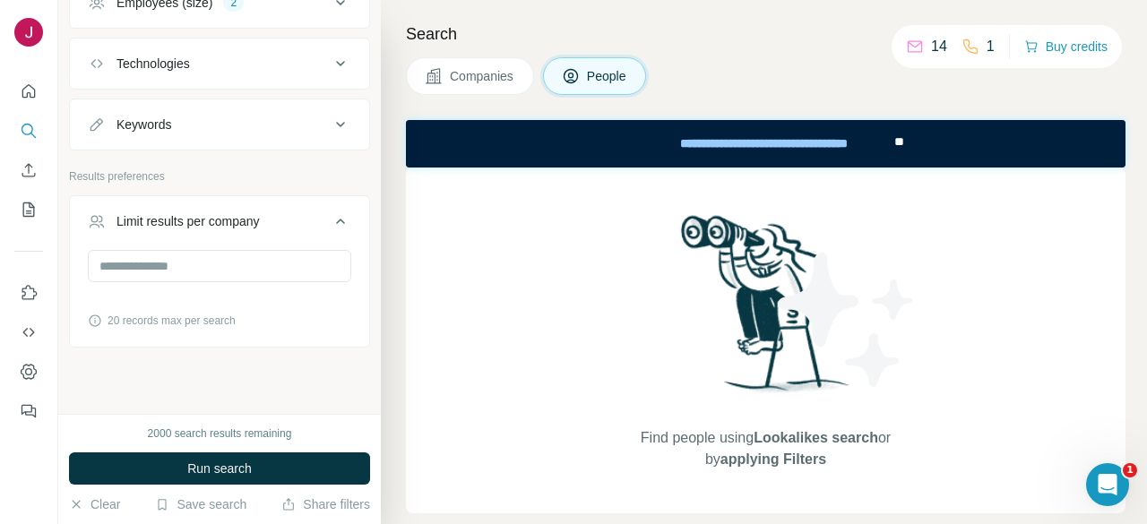
scroll to position [1320, 0]
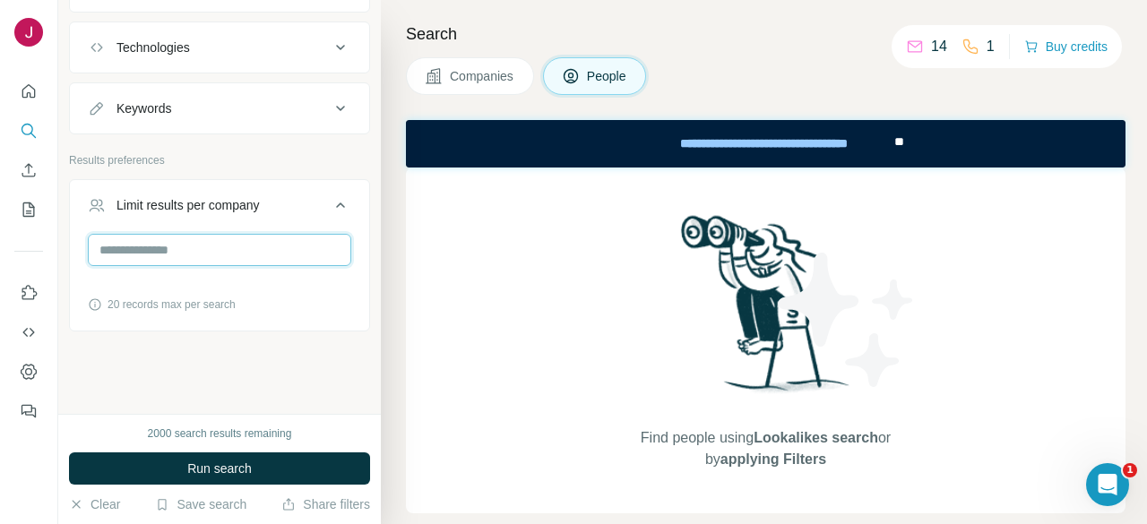
click at [188, 266] on input "number" at bounding box center [219, 250] width 263 height 32
type input "*"
click at [330, 216] on icon at bounding box center [340, 204] width 21 height 21
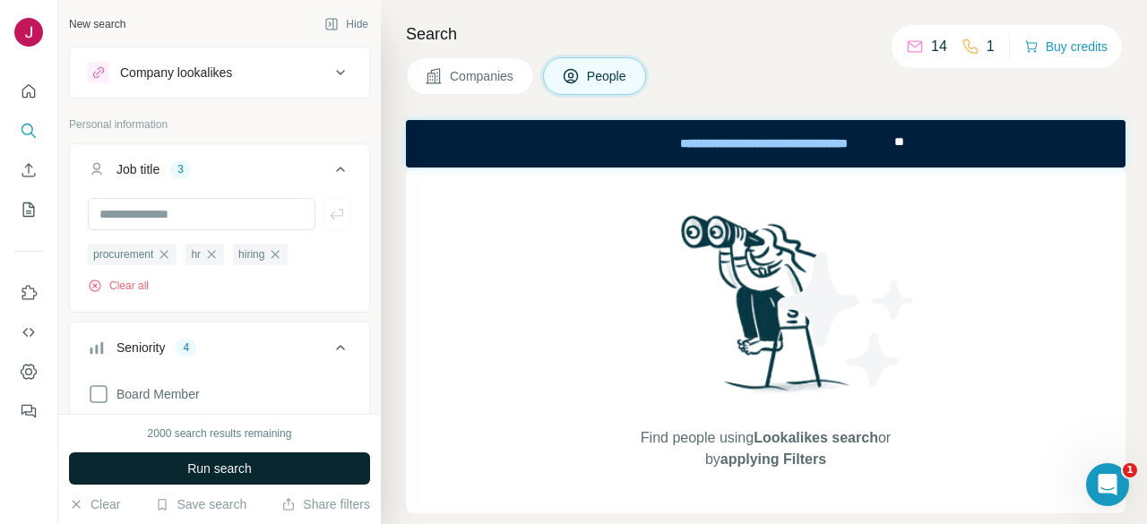
click at [253, 473] on button "Run search" at bounding box center [219, 468] width 301 height 32
